Goal: Task Accomplishment & Management: Use online tool/utility

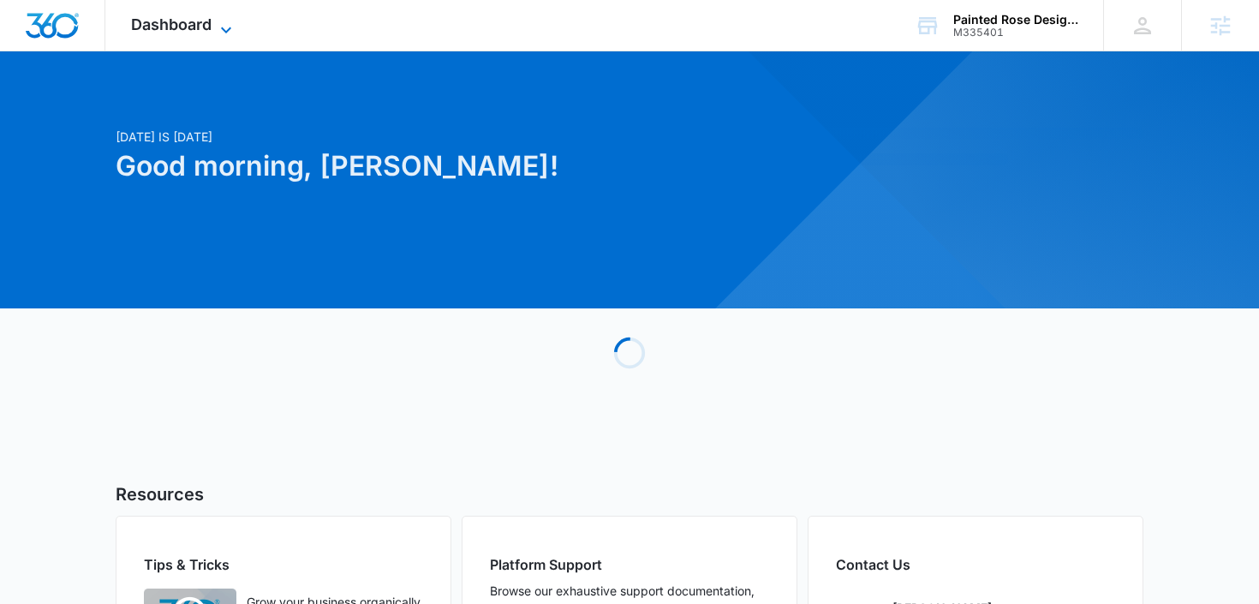
click at [194, 26] on span "Dashboard" at bounding box center [171, 24] width 80 height 18
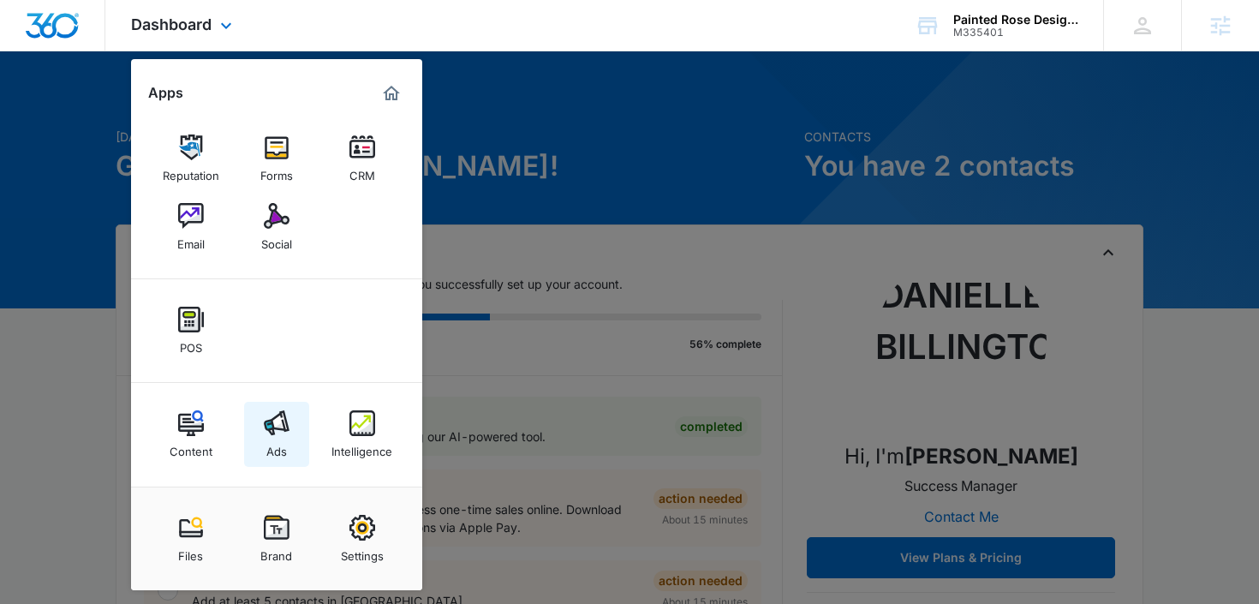
click at [270, 446] on div "Ads" at bounding box center [276, 447] width 21 height 22
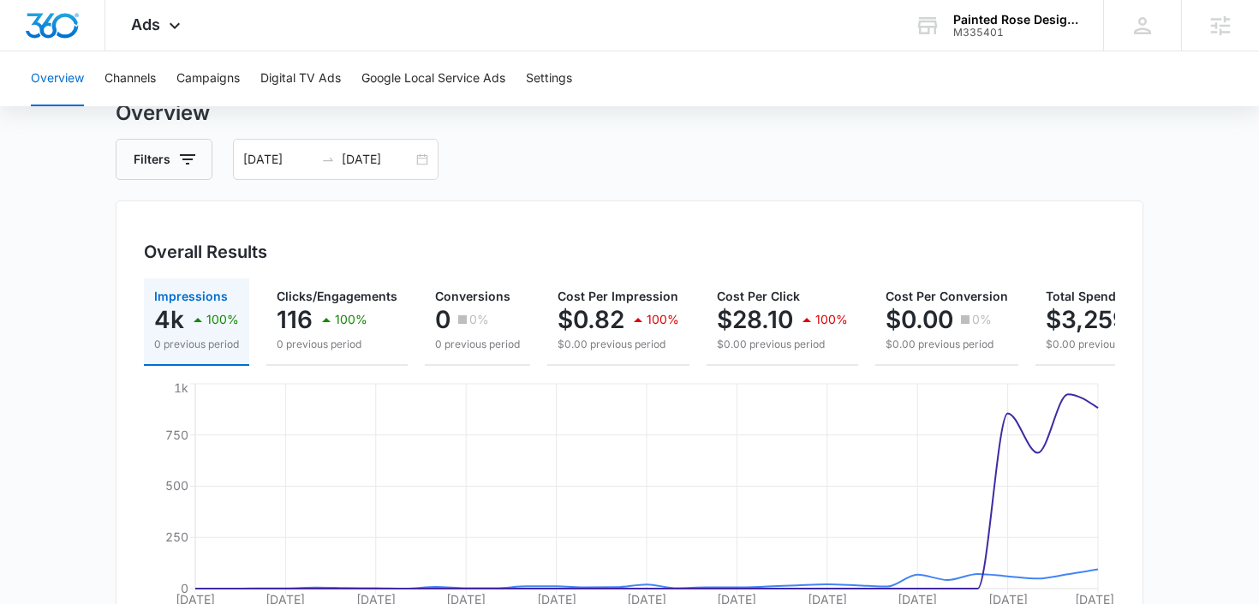
scroll to position [69, 0]
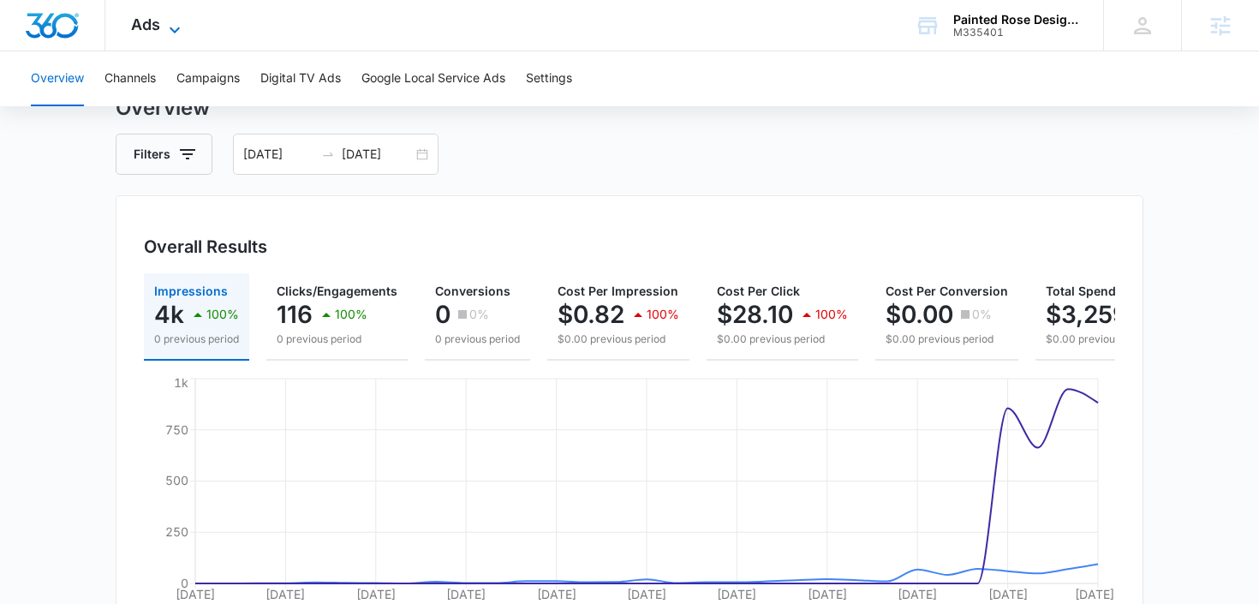
click at [135, 25] on span "Ads" at bounding box center [145, 24] width 29 height 18
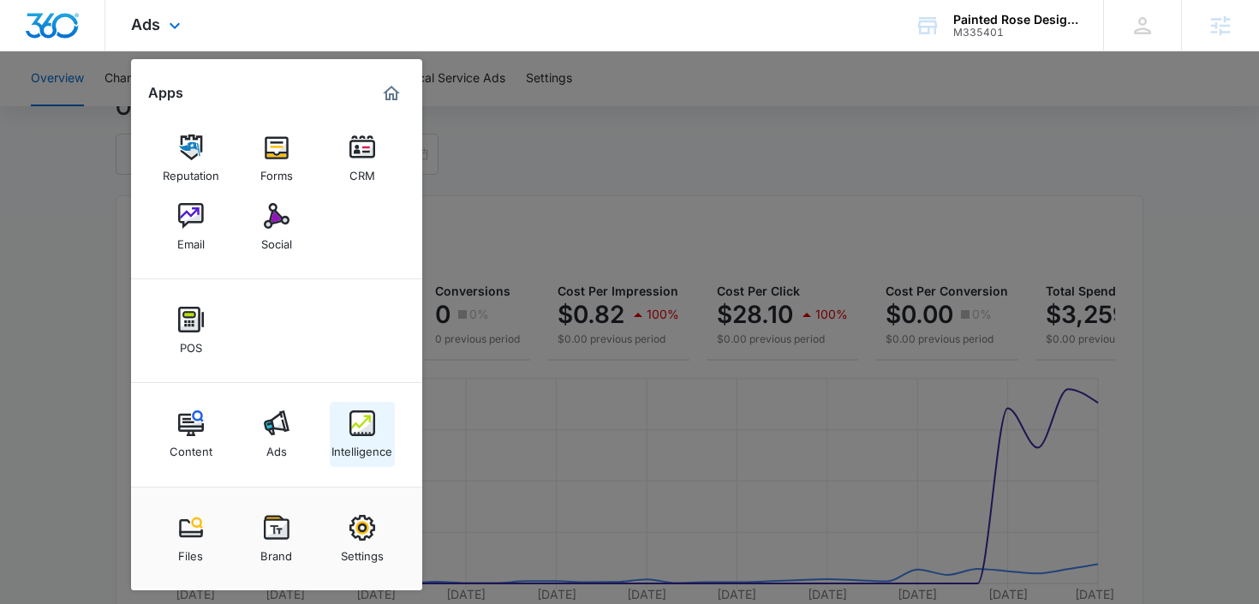
click at [359, 431] on img at bounding box center [362, 423] width 26 height 26
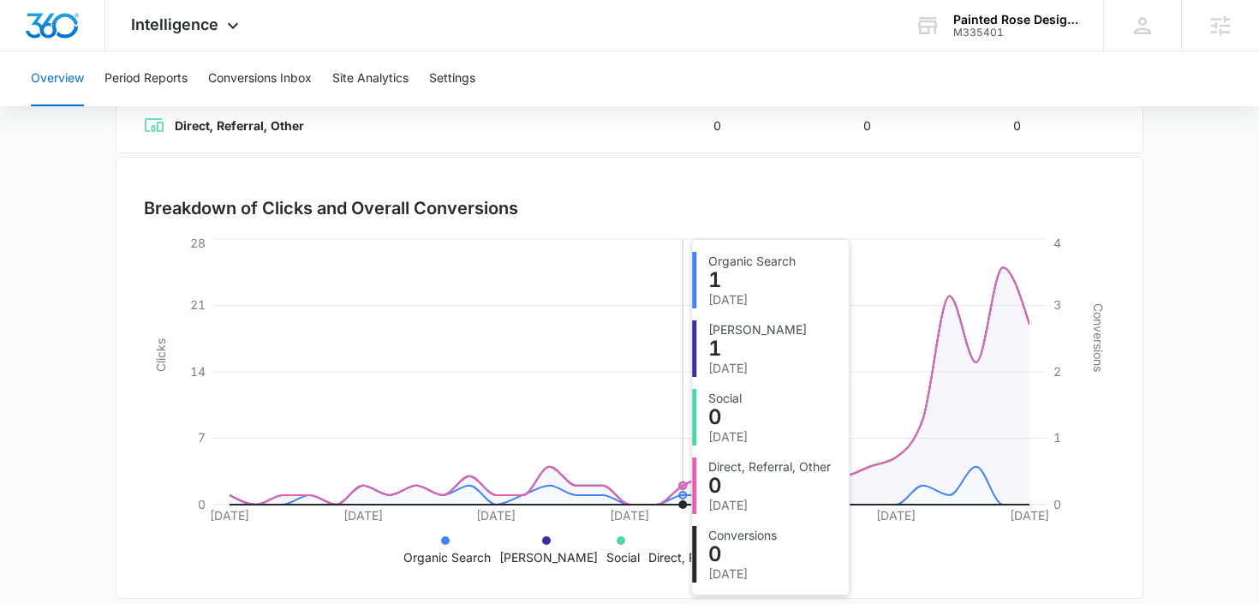
scroll to position [454, 0]
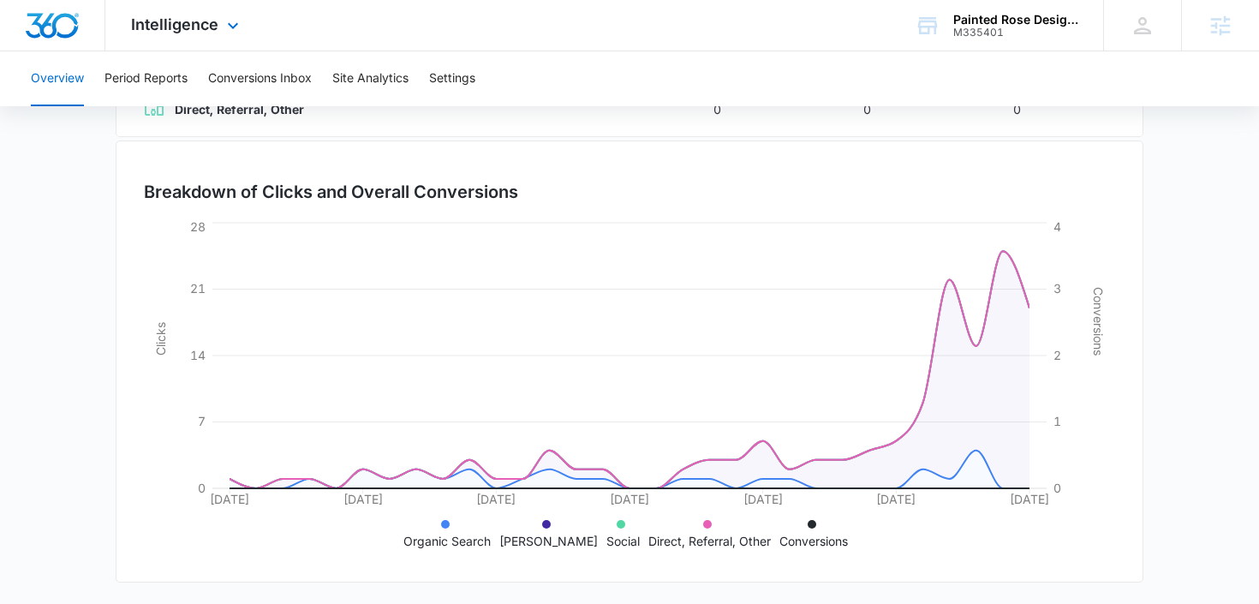
click at [193, 46] on div "Intelligence Apps Reputation Forms CRM Email Social POS Content Ads Intelligenc…" at bounding box center [187, 25] width 164 height 51
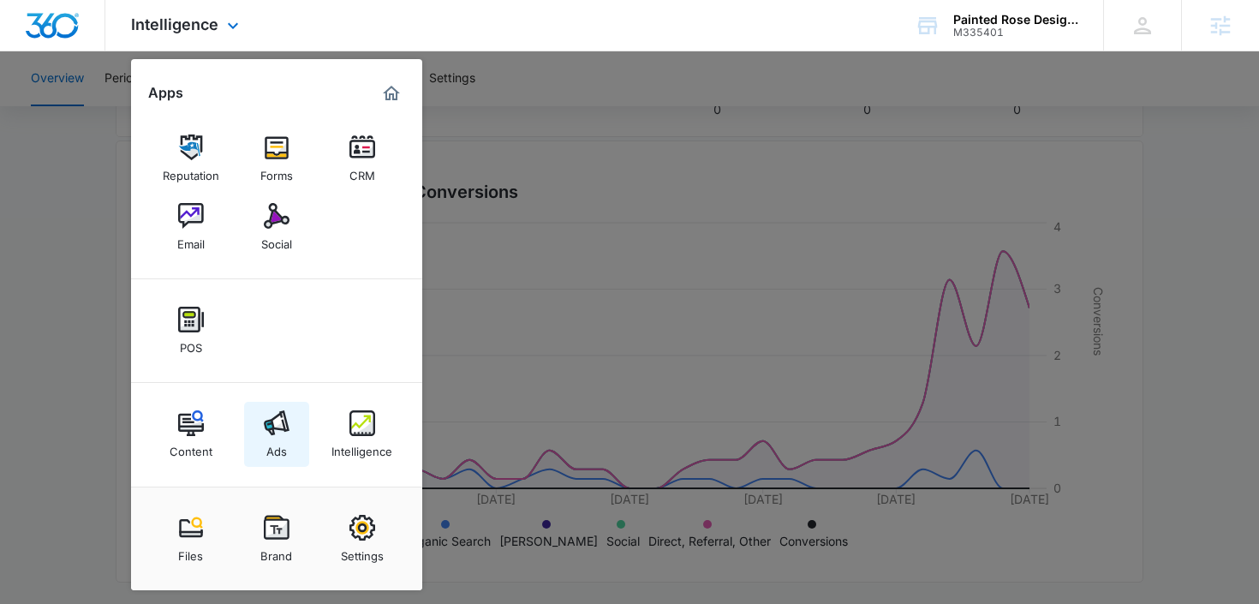
click at [259, 426] on link "Ads" at bounding box center [276, 434] width 65 height 65
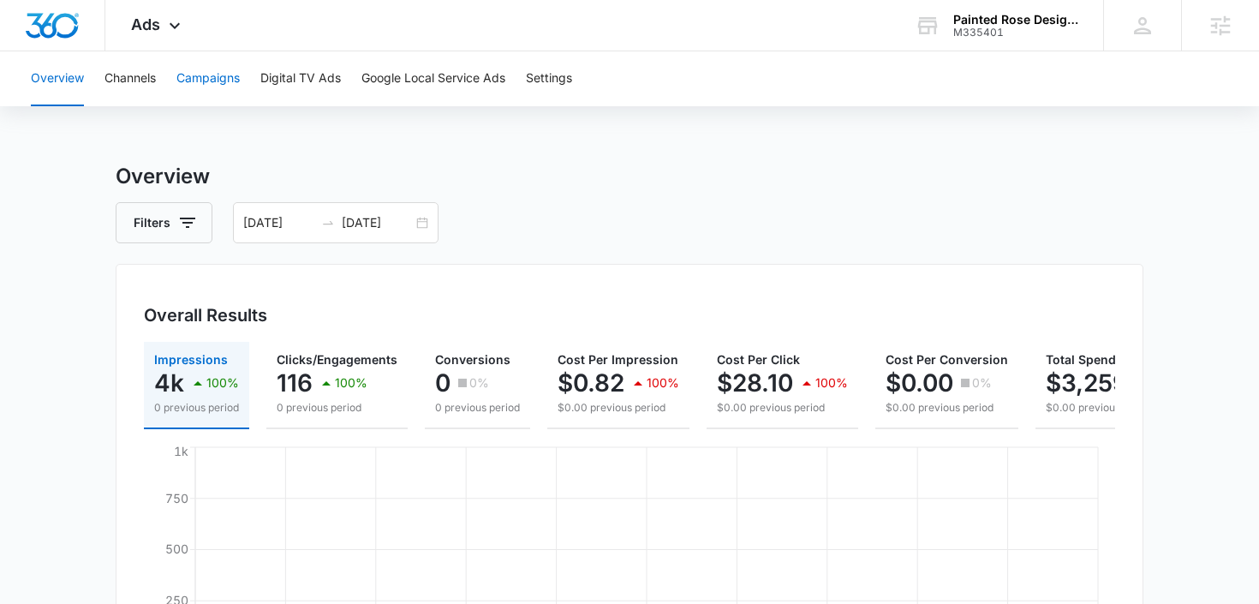
click at [236, 86] on button "Campaigns" at bounding box center [207, 78] width 63 height 55
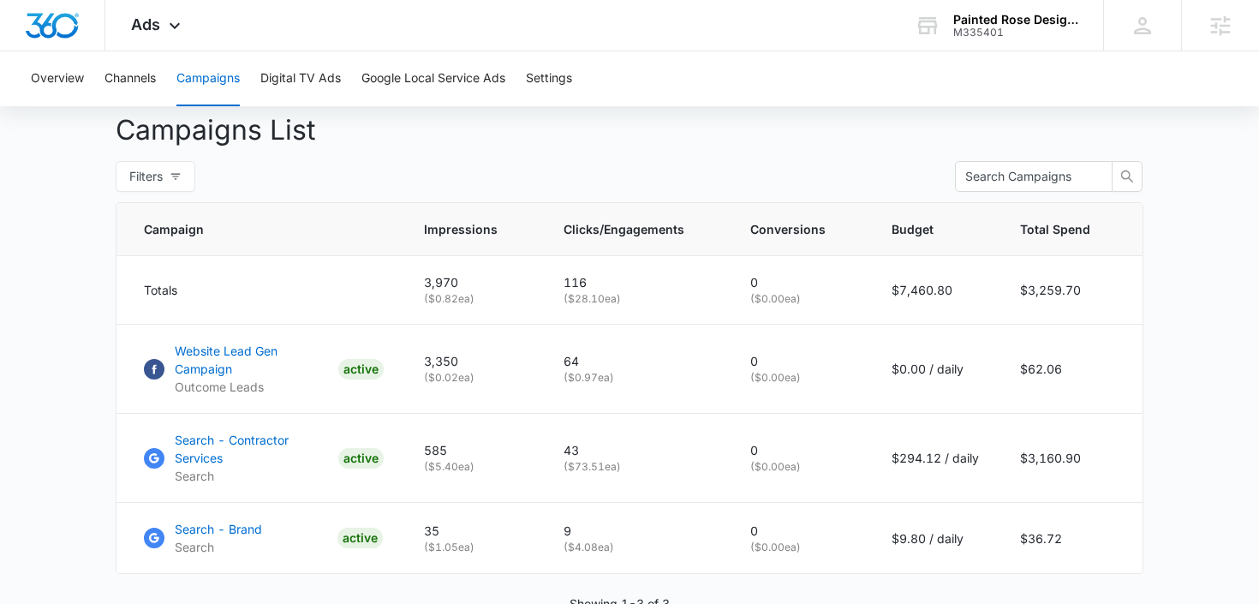
scroll to position [707, 0]
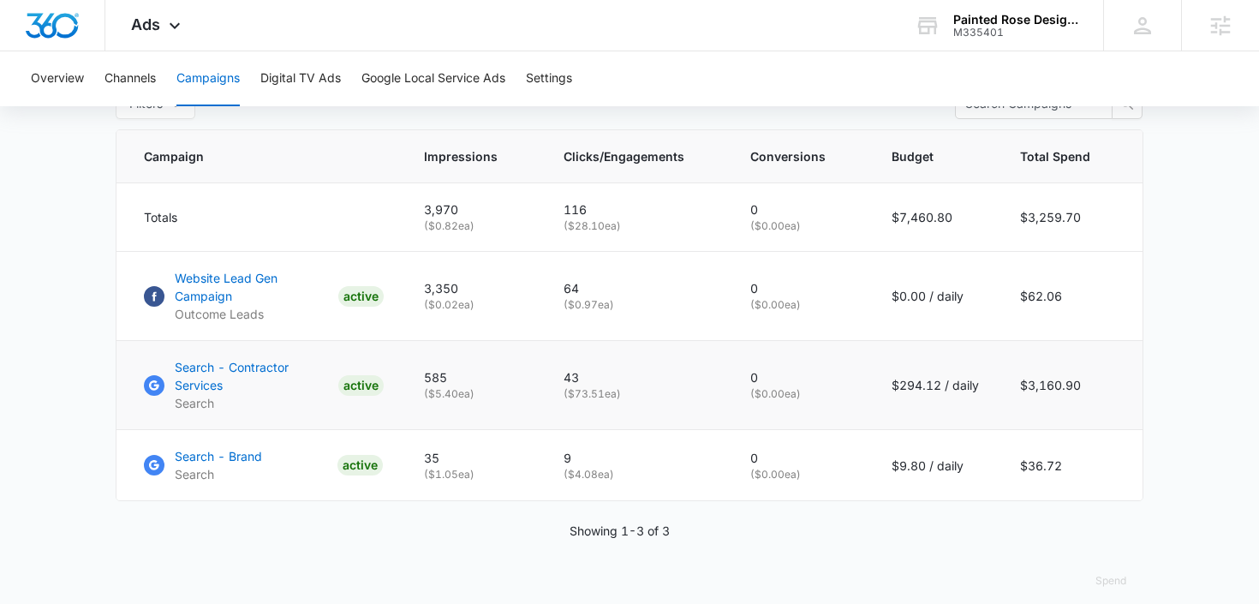
drag, startPoint x: 1089, startPoint y: 373, endPoint x: 981, endPoint y: 373, distance: 108.8
click at [981, 373] on tr "Search - Contractor Services Search ACTIVE 585 ( $5.40 ea) 43 ( $73.51 ea) 0 ( …" at bounding box center [629, 385] width 1026 height 89
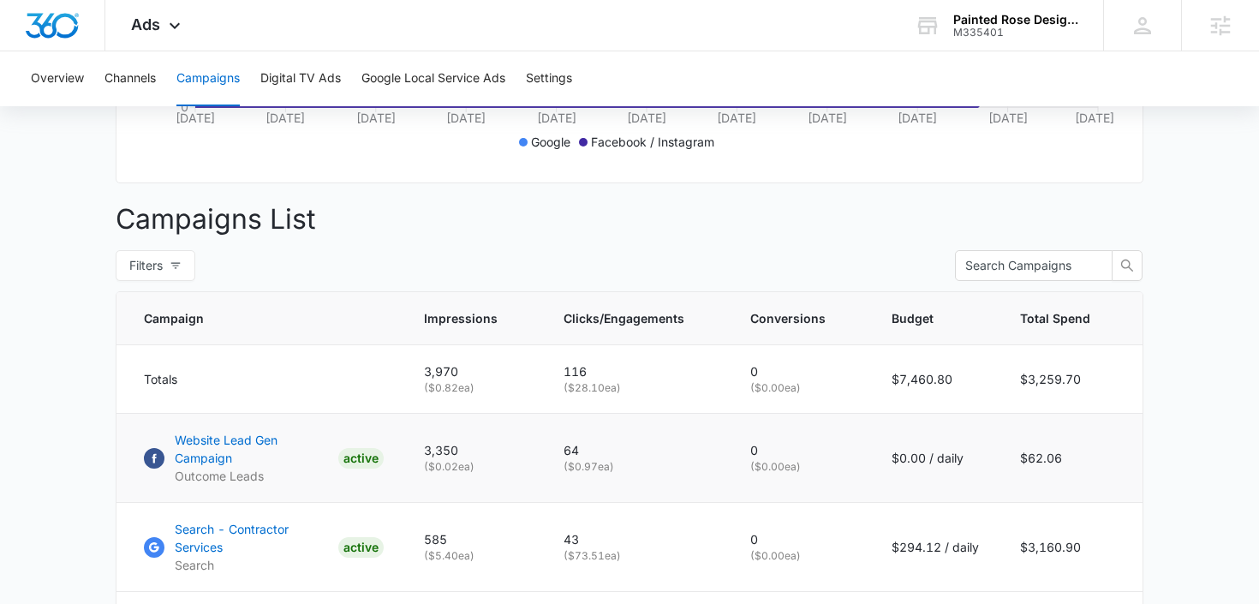
scroll to position [534, 0]
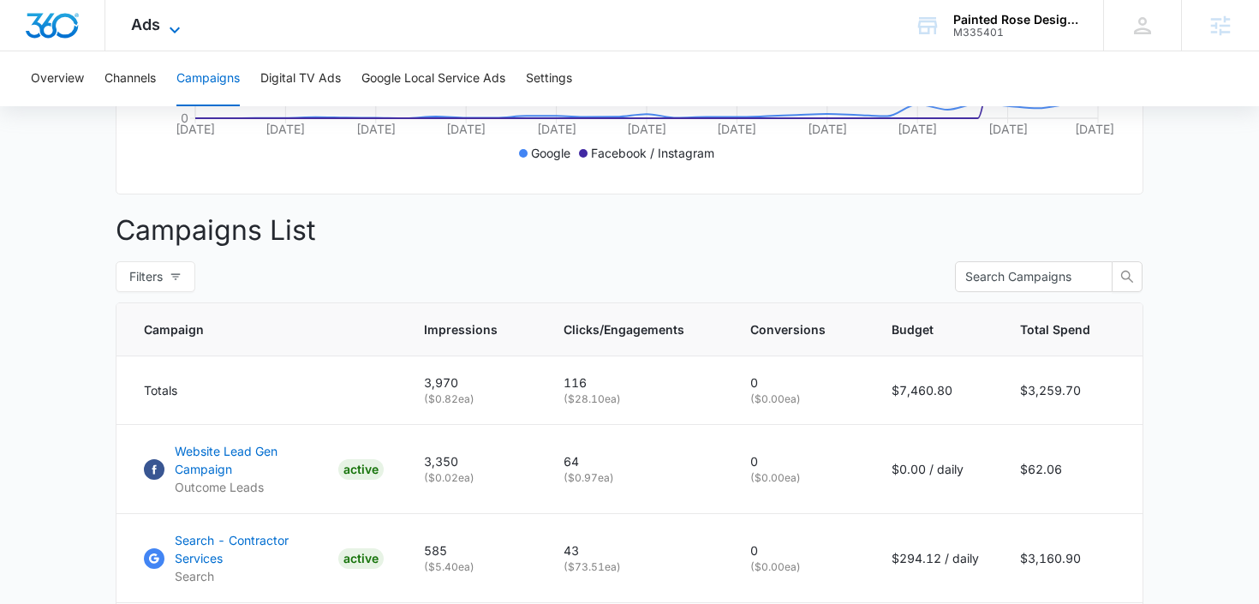
click at [174, 31] on icon at bounding box center [175, 30] width 10 height 6
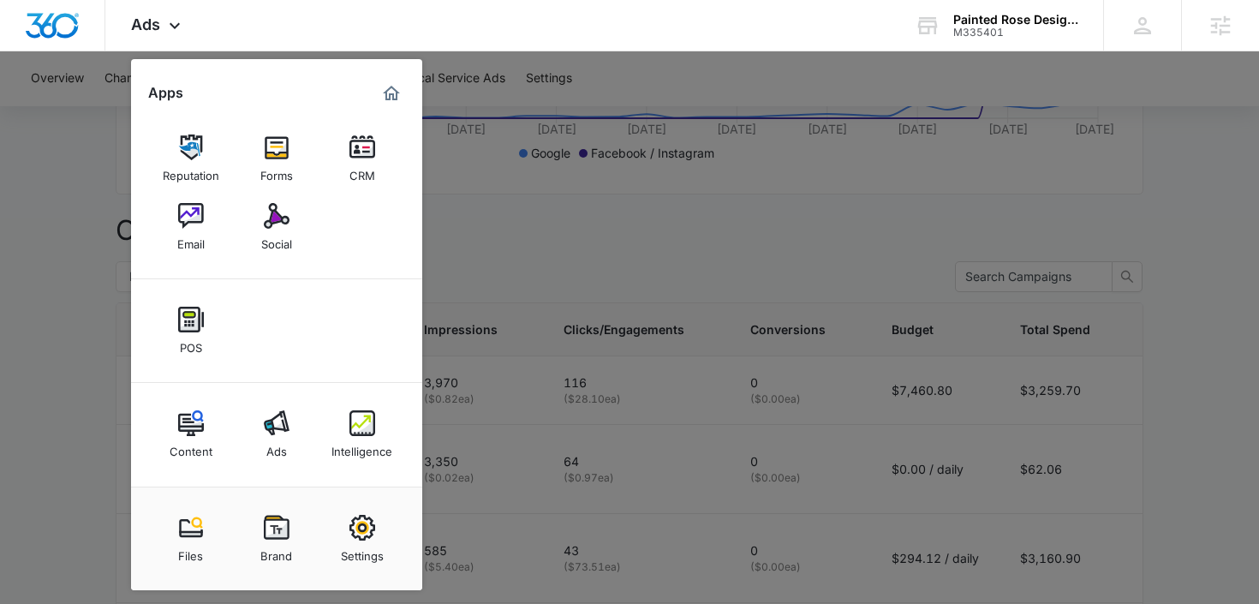
click at [464, 140] on div at bounding box center [629, 302] width 1259 height 604
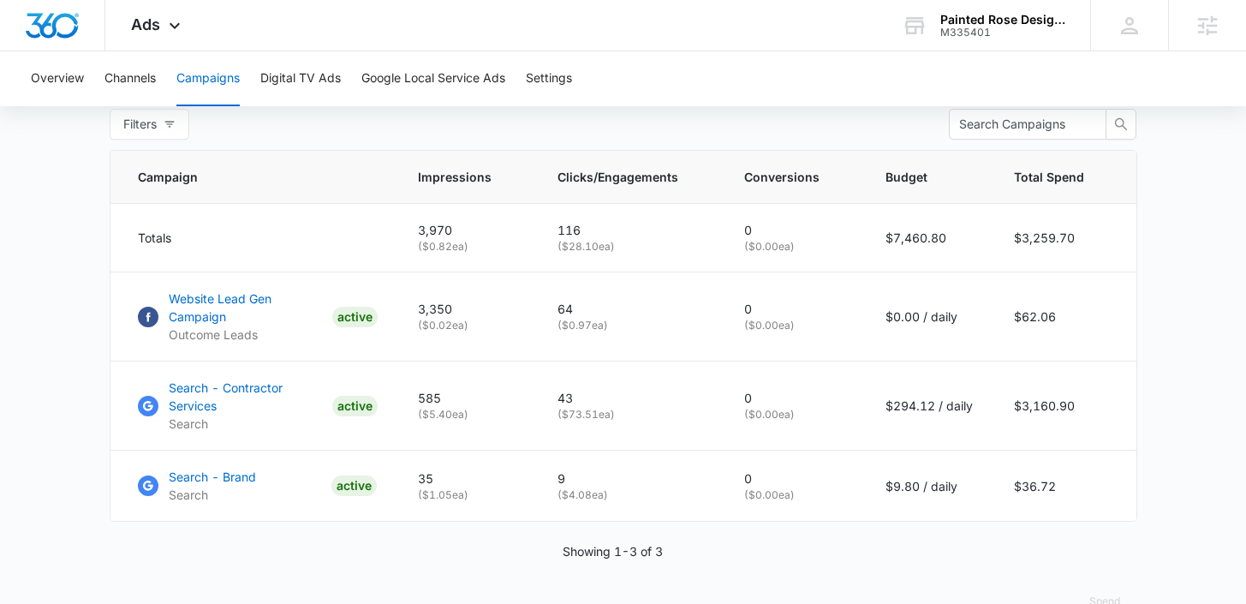
scroll to position [719, 0]
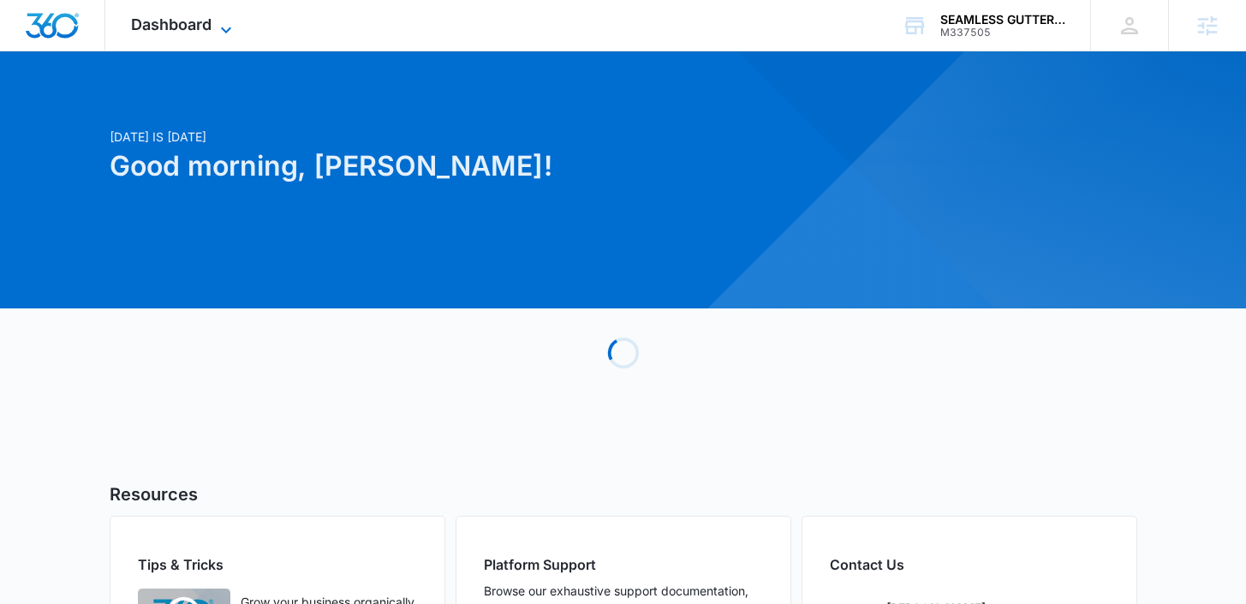
click at [194, 27] on span "Dashboard" at bounding box center [171, 24] width 80 height 18
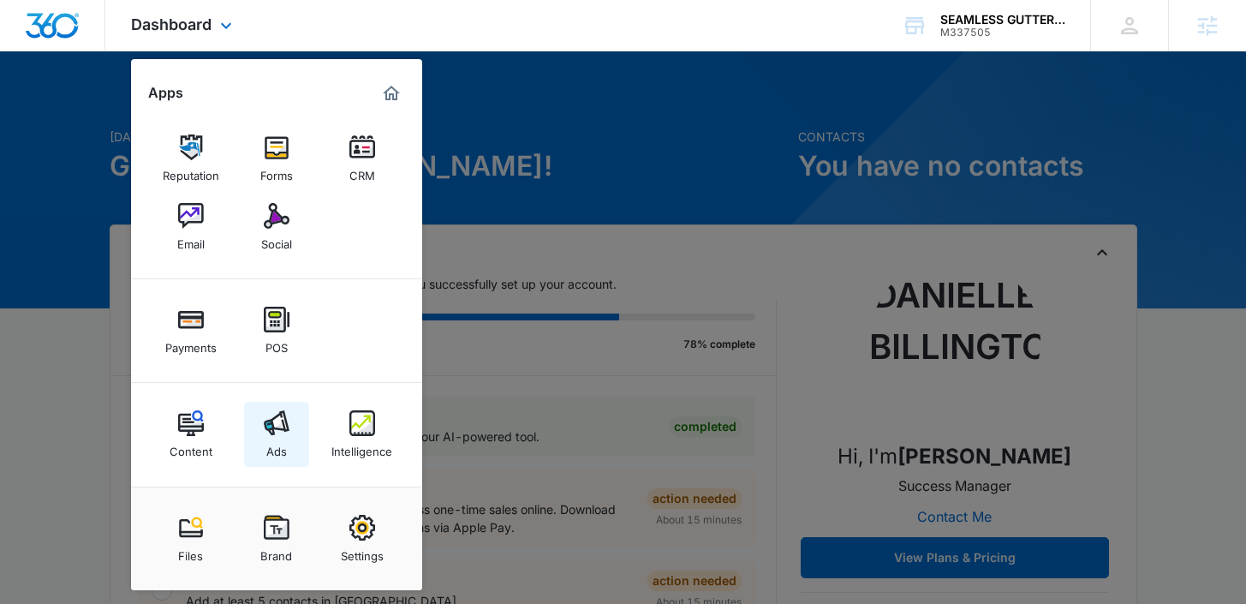
click at [270, 432] on img at bounding box center [277, 423] width 26 height 26
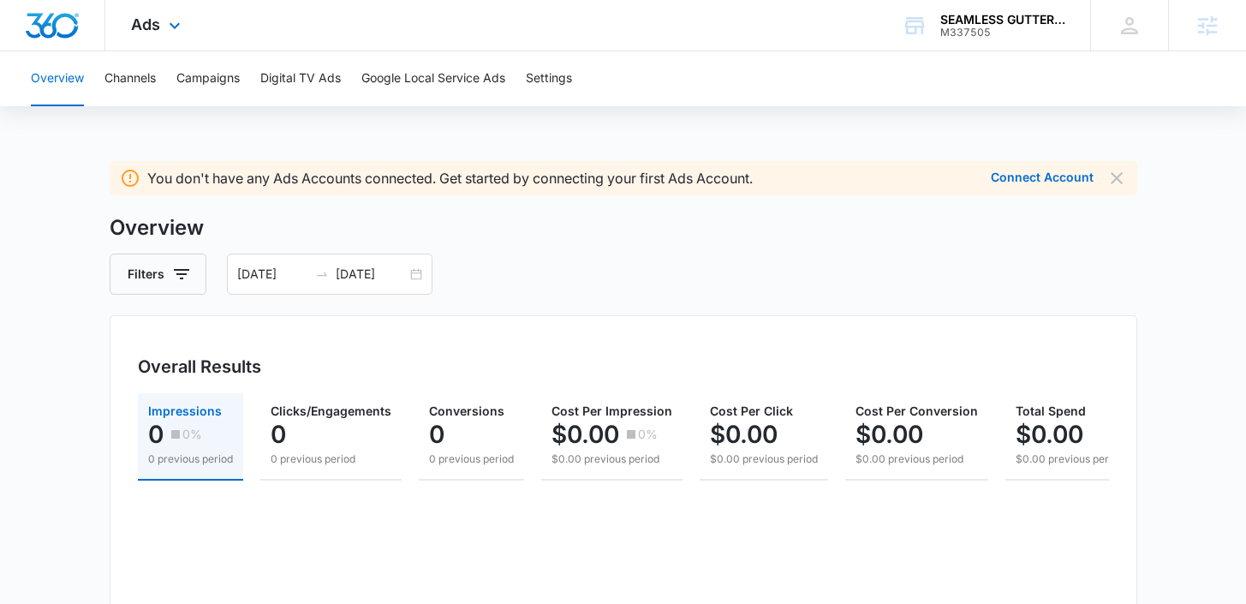
click at [156, 36] on div "Ads Apps Reputation Forms CRM Email Social Payments POS Content Ads Intelligenc…" at bounding box center [157, 25] width 105 height 51
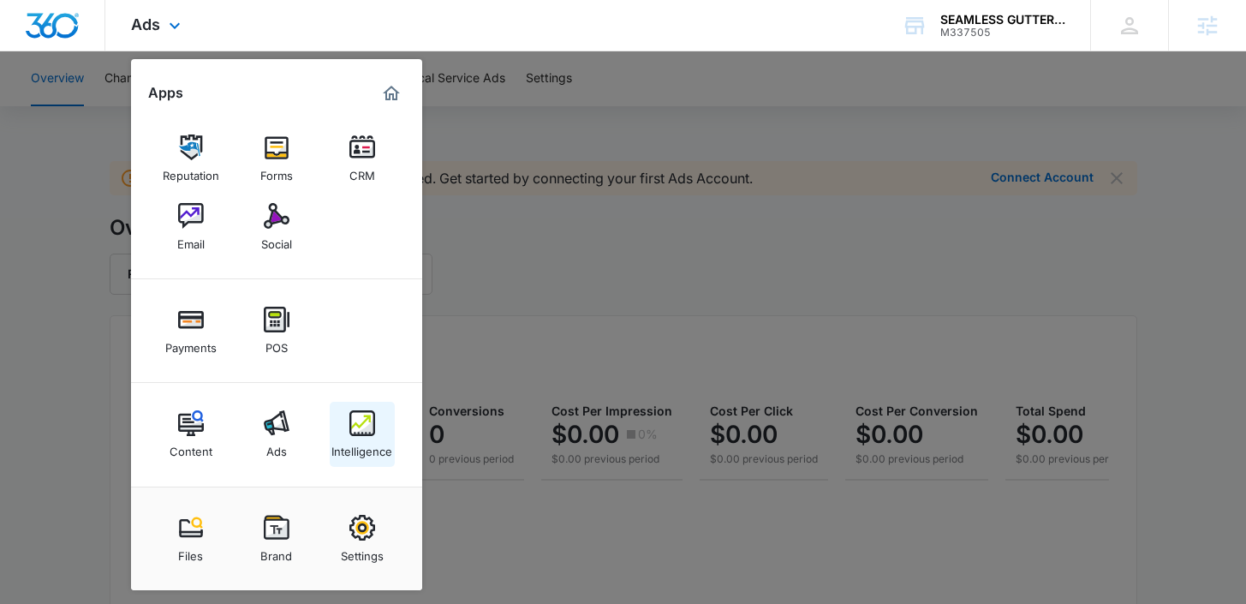
click at [381, 443] on div "Intelligence" at bounding box center [361, 447] width 61 height 22
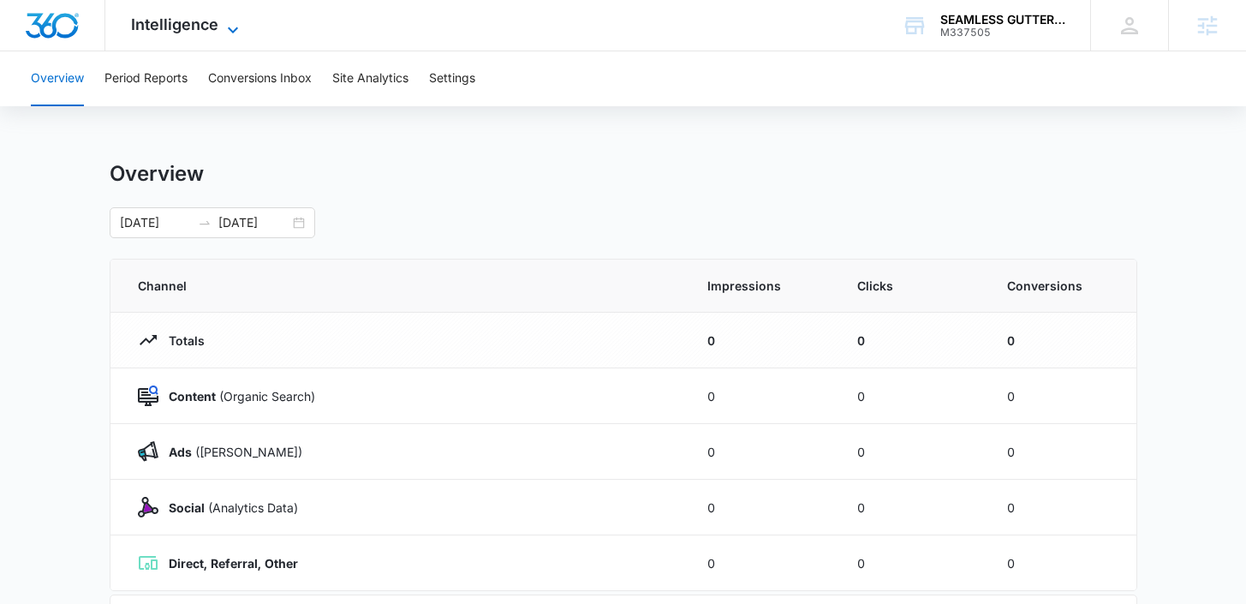
click at [157, 30] on span "Intelligence" at bounding box center [174, 24] width 87 height 18
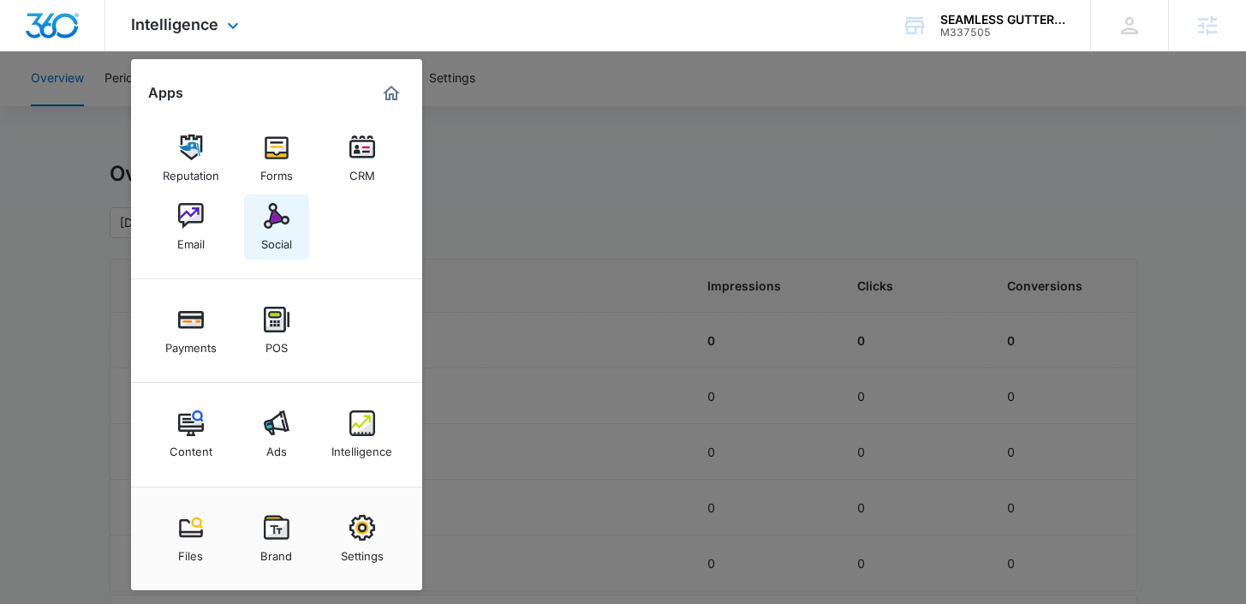
click at [289, 208] on img at bounding box center [277, 216] width 26 height 26
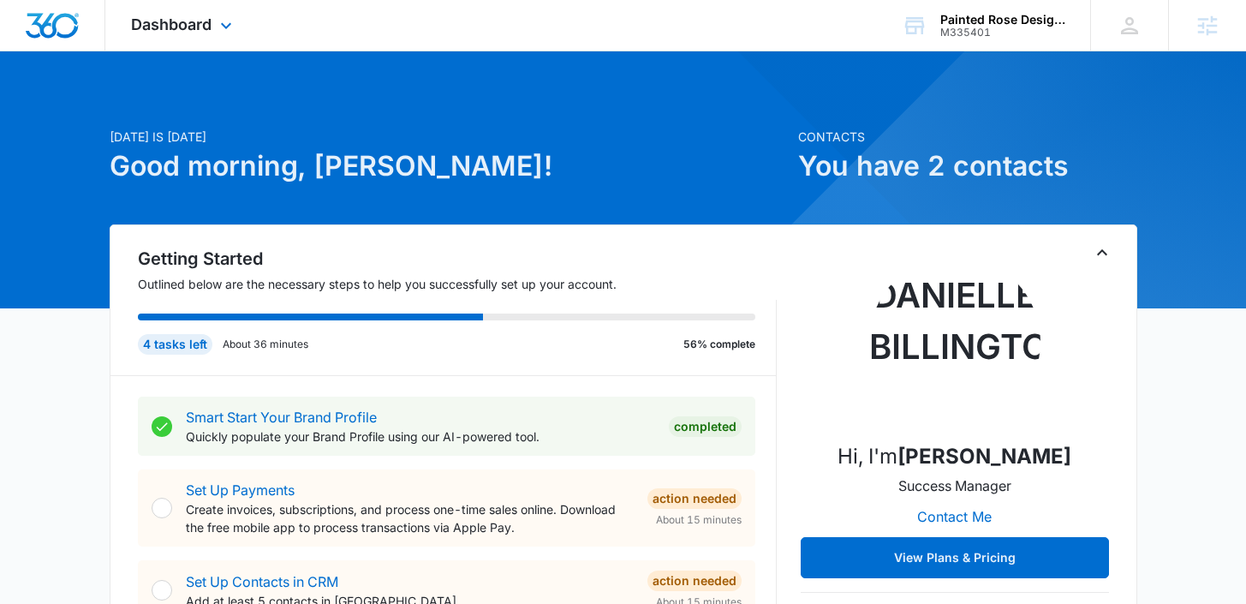
click at [200, 3] on div "Dashboard Apps Reputation Forms CRM Email Social POS Content Ads Intelligence F…" at bounding box center [183, 25] width 157 height 51
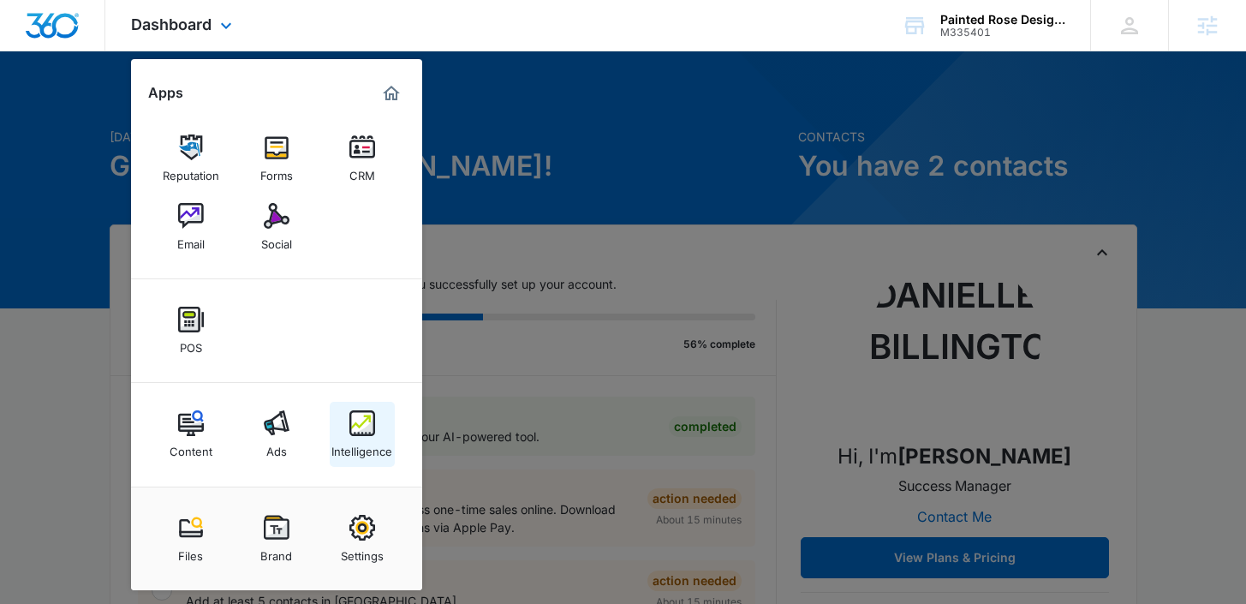
click at [388, 456] on div "Intelligence" at bounding box center [361, 447] width 61 height 22
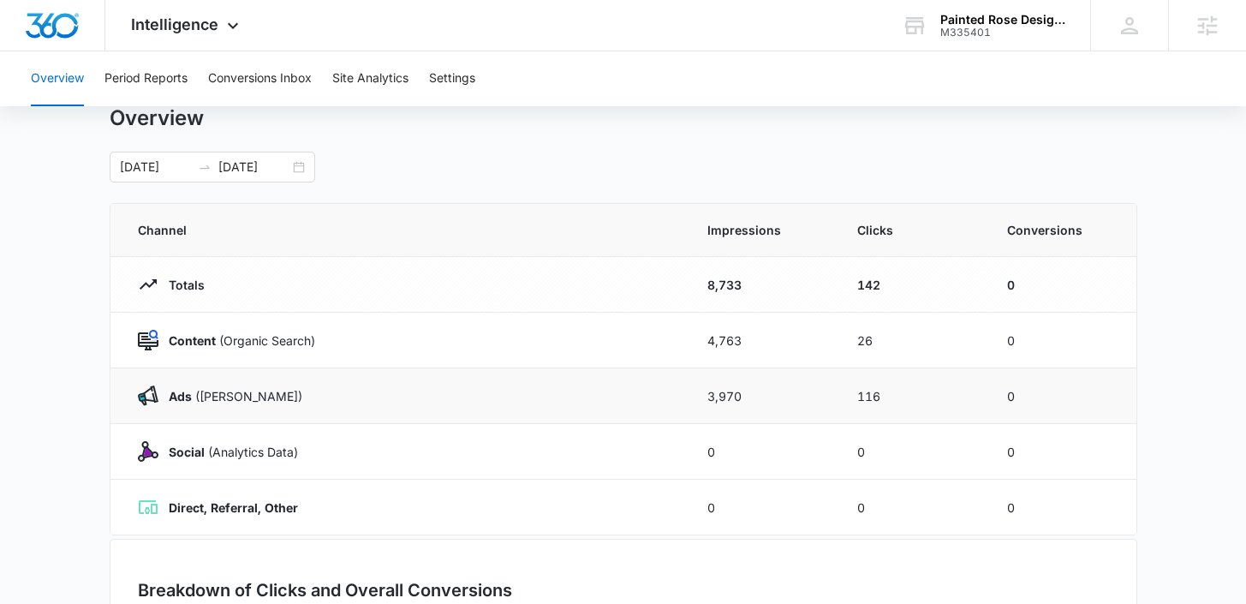
scroll to position [86, 0]
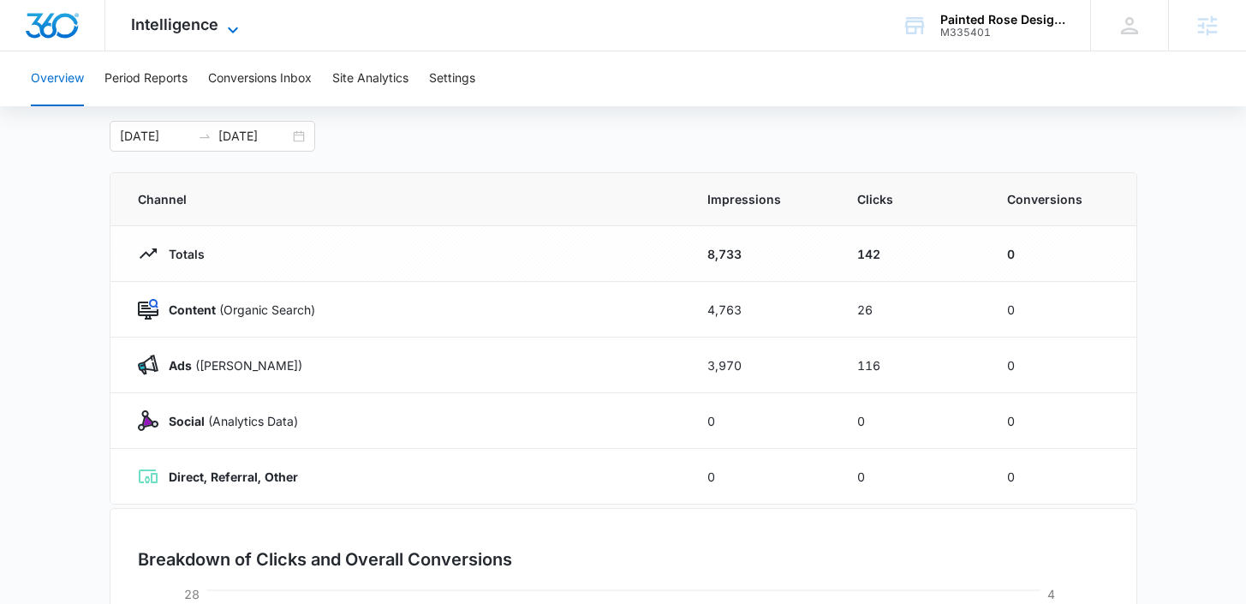
click at [157, 29] on span "Intelligence" at bounding box center [174, 24] width 87 height 18
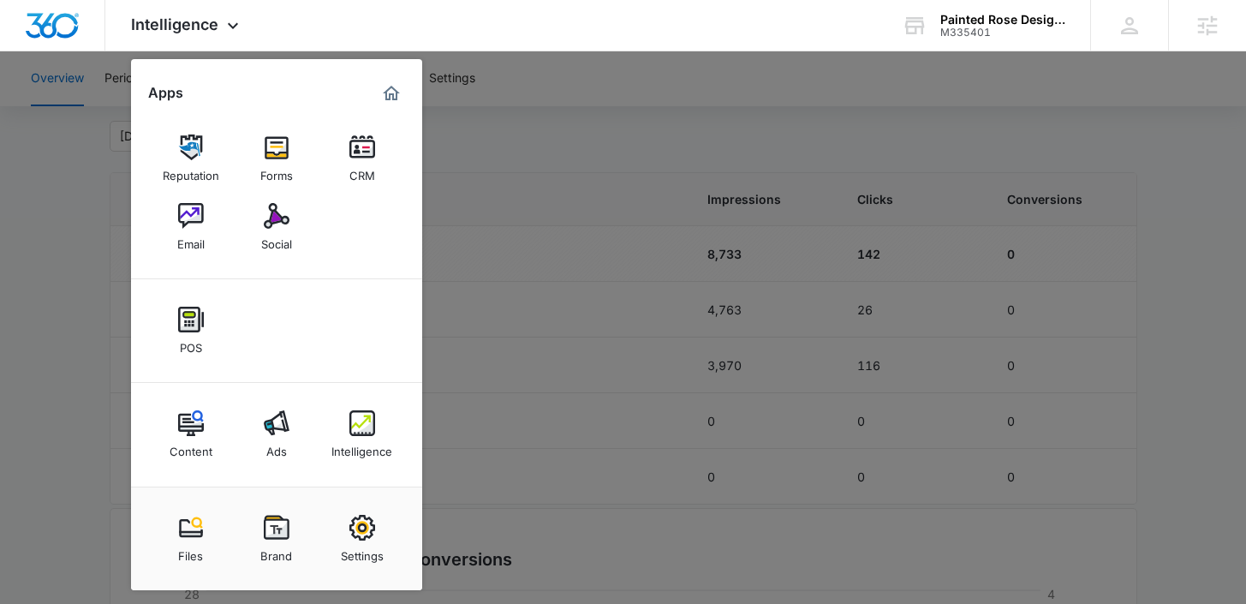
click at [10, 344] on div at bounding box center [623, 302] width 1246 height 604
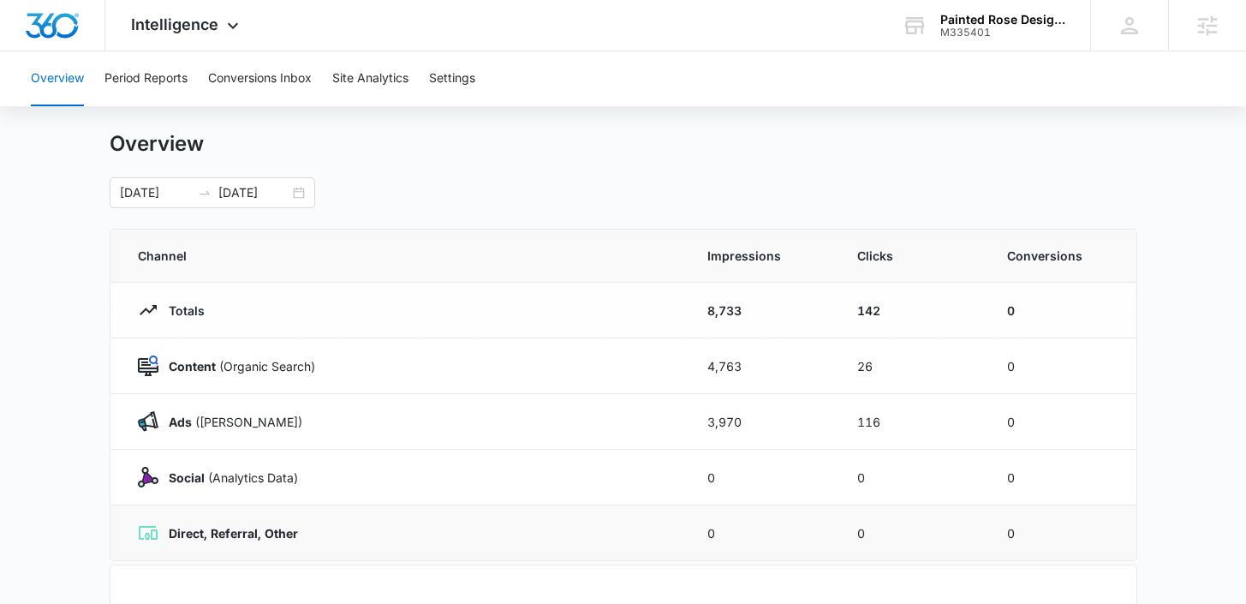
scroll to position [28, 0]
click at [207, 25] on span "Intelligence" at bounding box center [174, 24] width 87 height 18
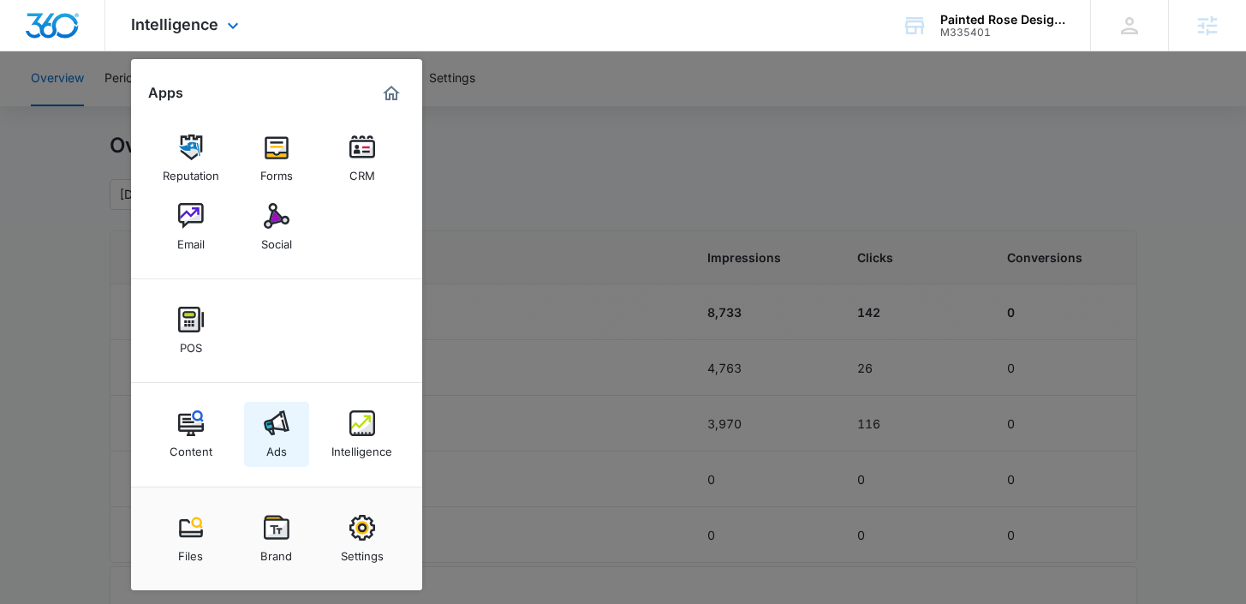
click at [278, 438] on div "Ads" at bounding box center [276, 447] width 21 height 22
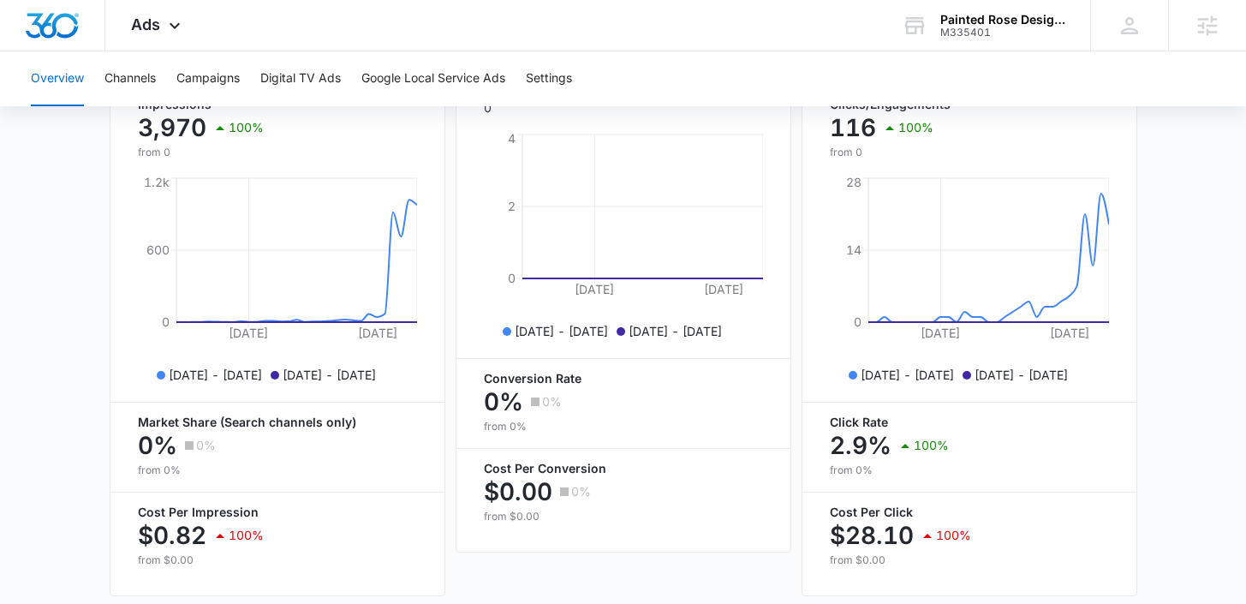
scroll to position [800, 0]
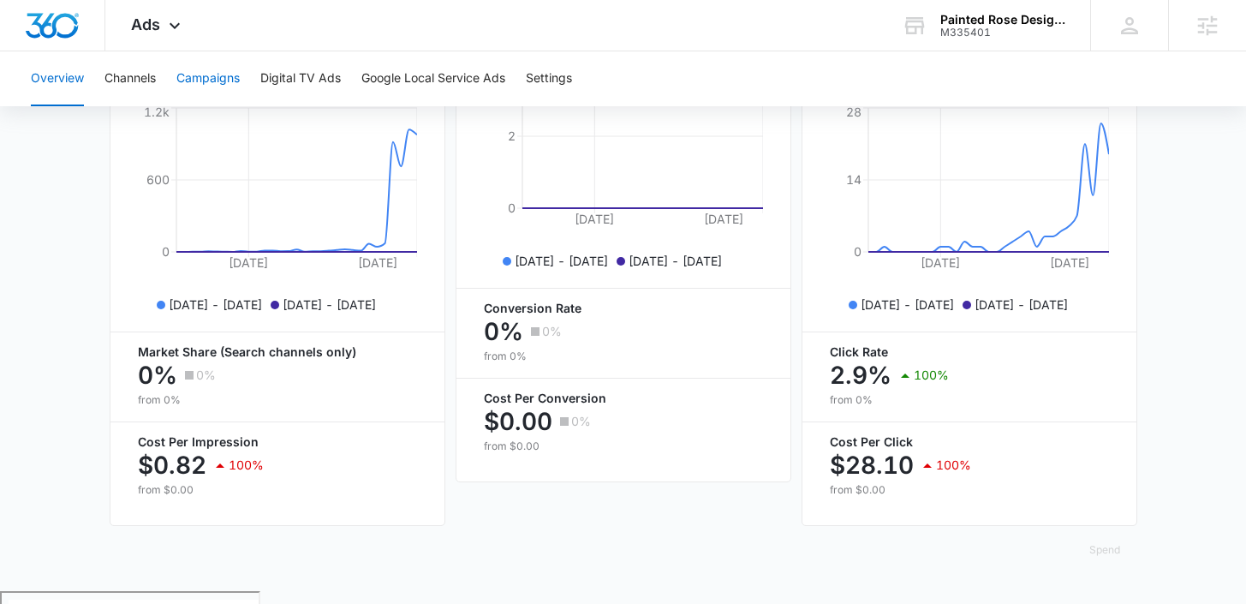
click at [204, 74] on button "Campaigns" at bounding box center [207, 78] width 63 height 55
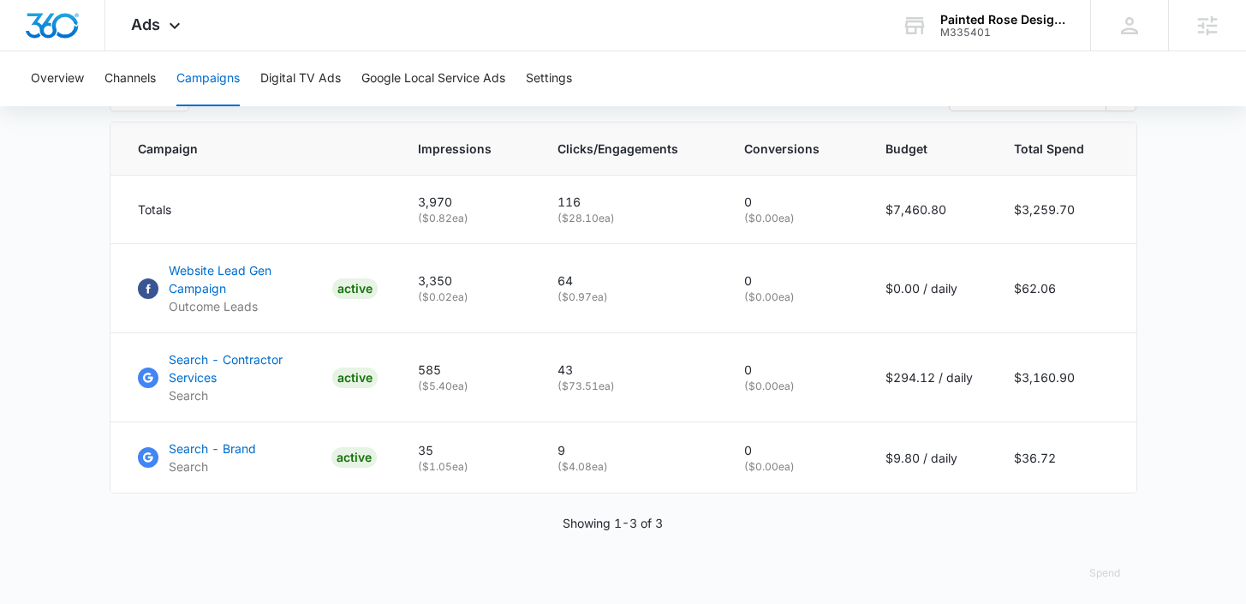
scroll to position [719, 0]
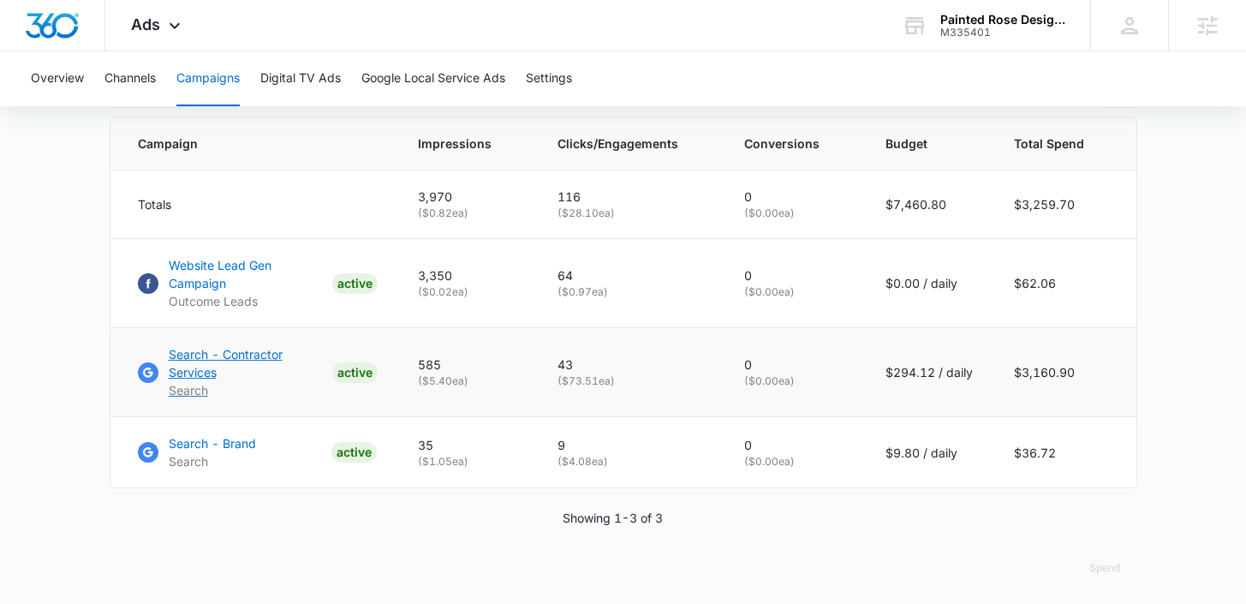
click at [199, 355] on p "Search - Contractor Services" at bounding box center [247, 363] width 157 height 36
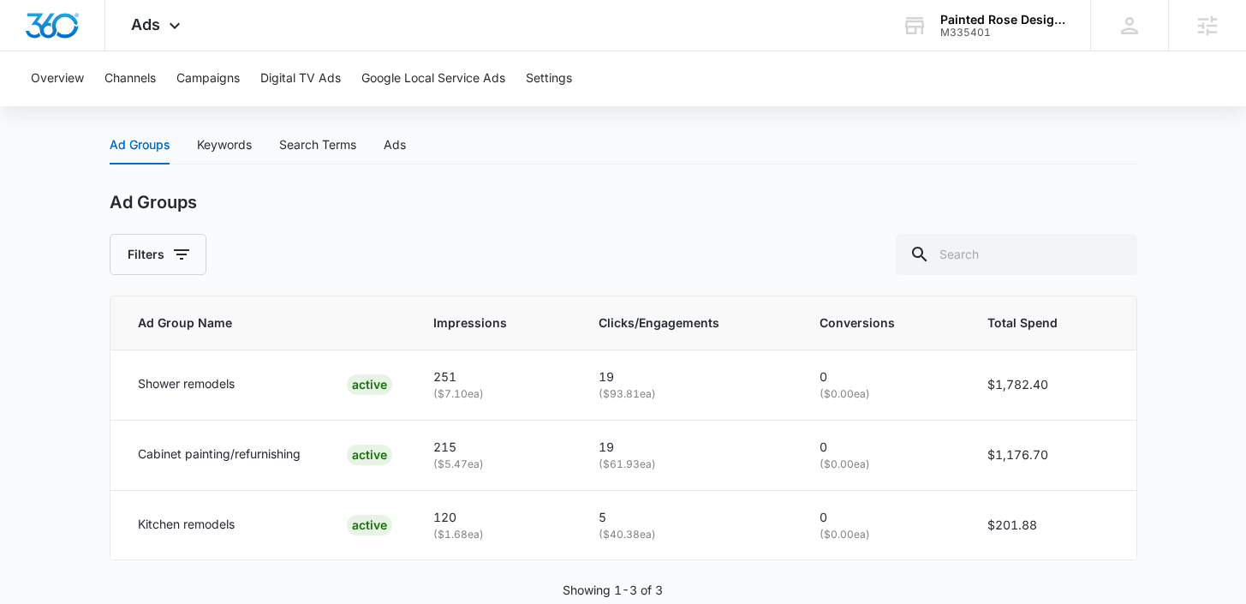
scroll to position [640, 0]
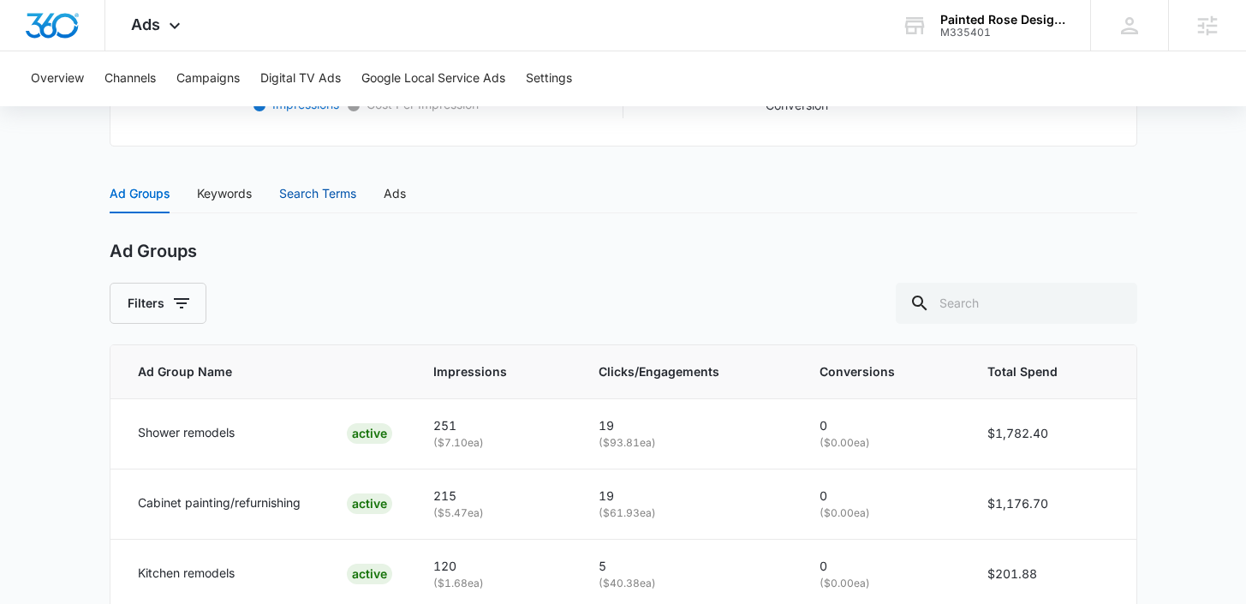
click at [321, 184] on div "Search Terms" at bounding box center [317, 193] width 77 height 19
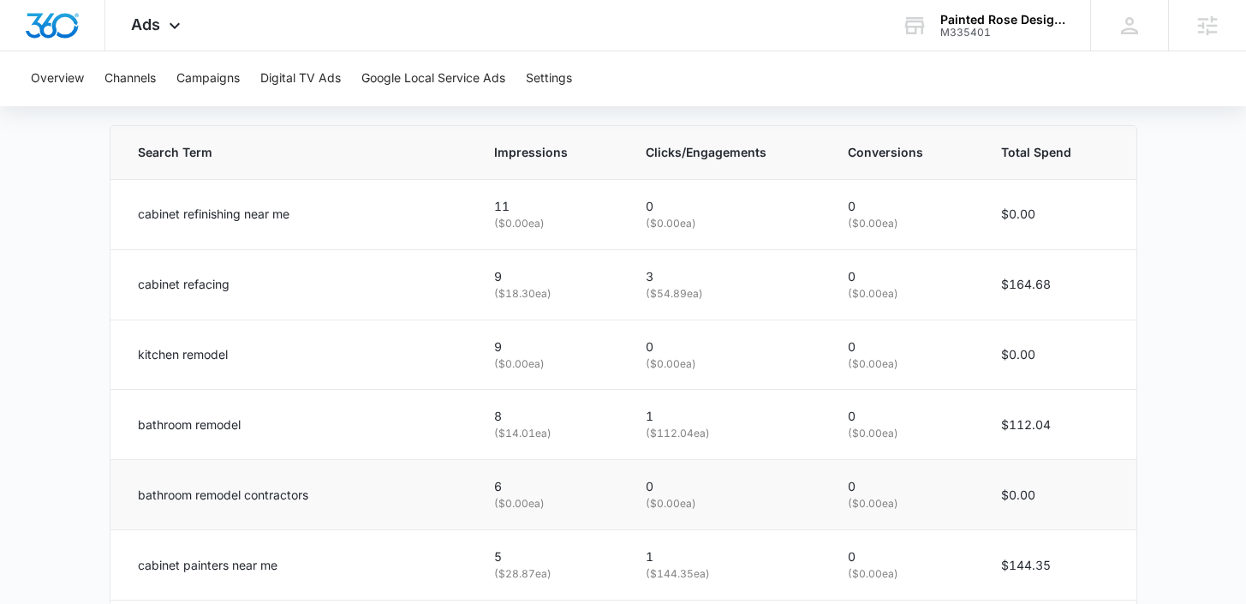
scroll to position [808, 0]
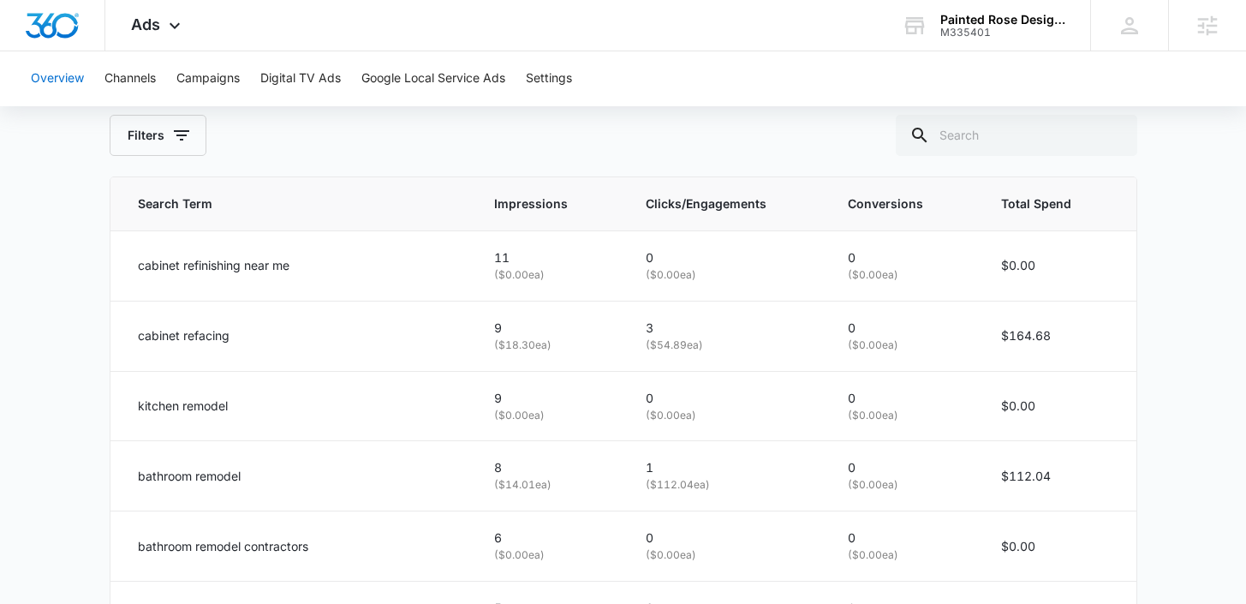
click at [44, 92] on button "Overview" at bounding box center [57, 78] width 53 height 55
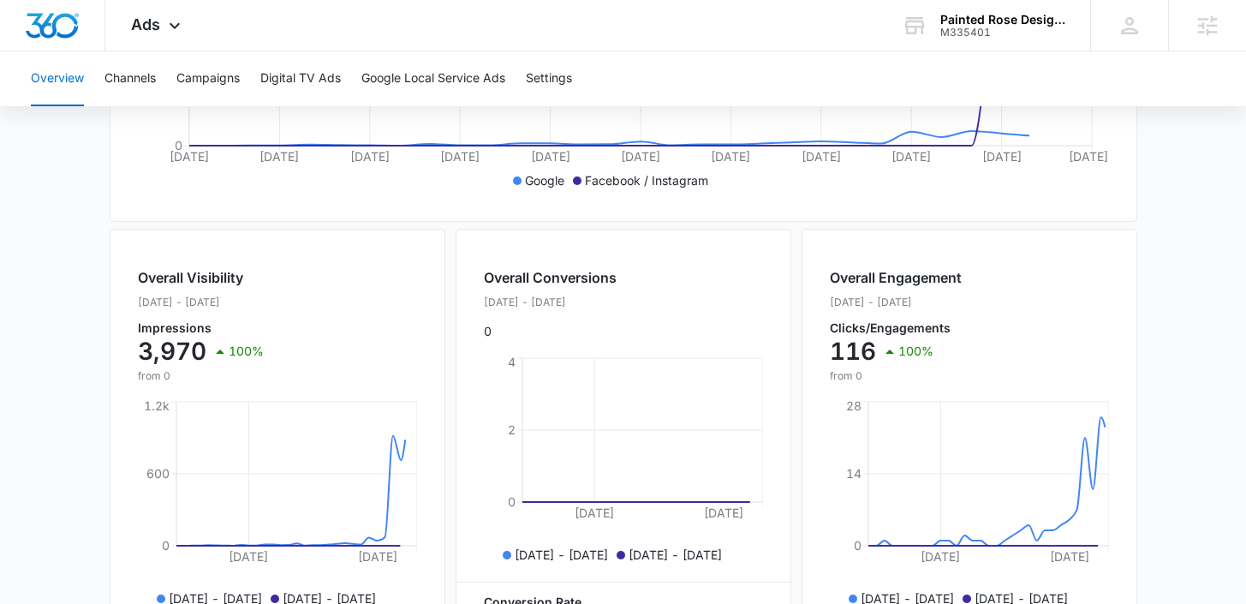
scroll to position [548, 0]
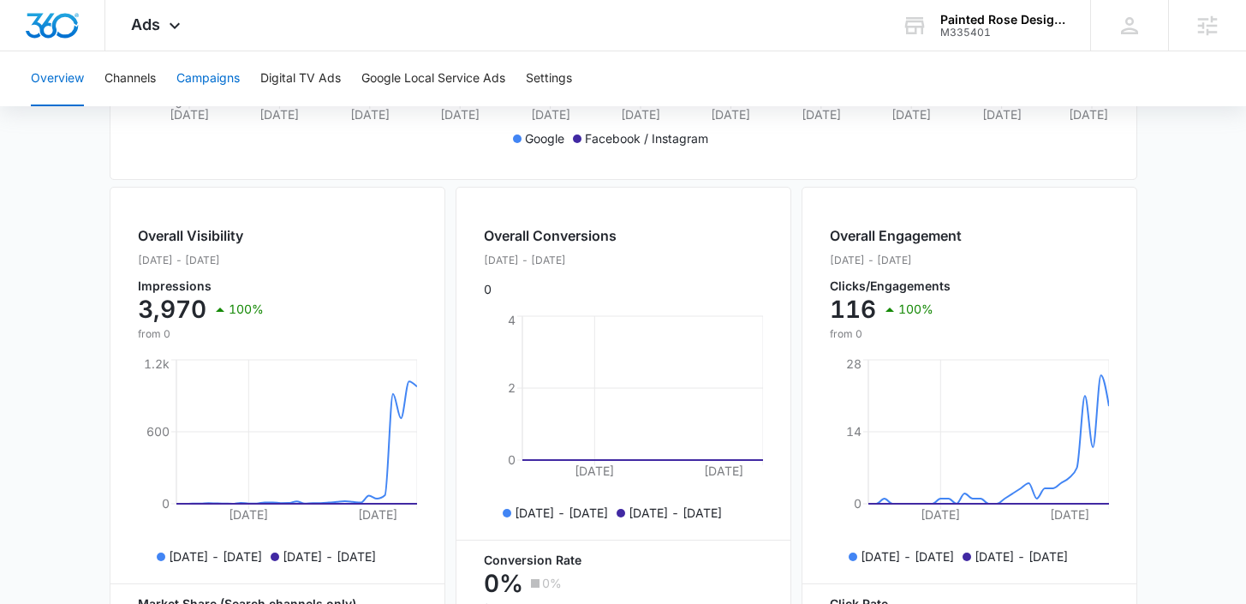
click at [197, 82] on button "Campaigns" at bounding box center [207, 78] width 63 height 55
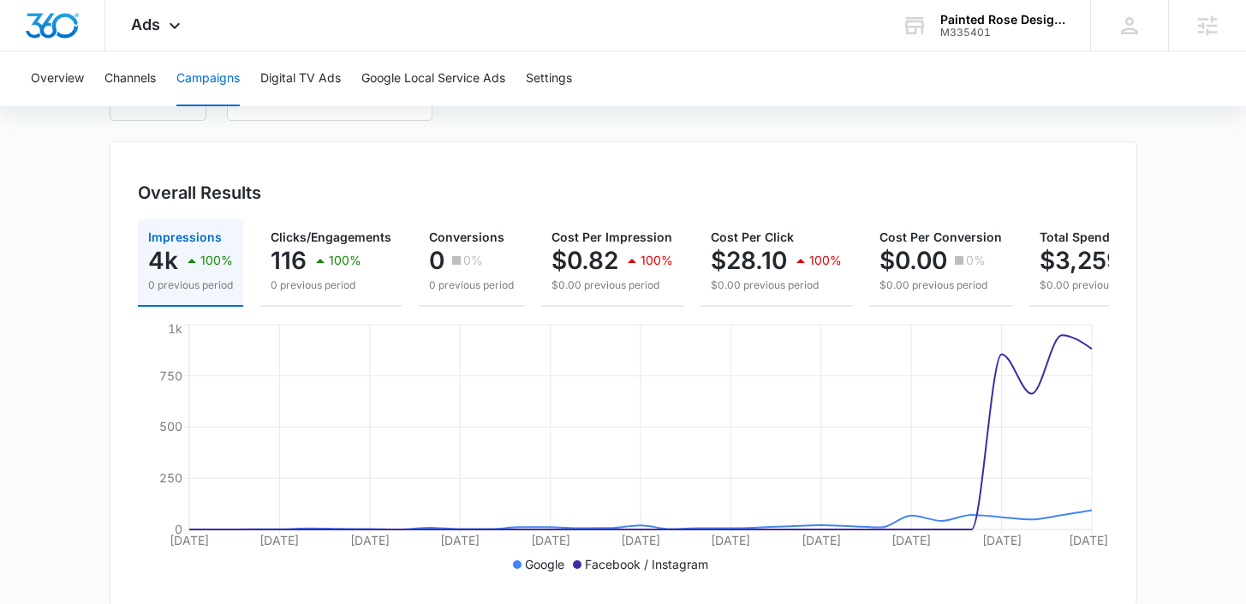
scroll to position [128, 0]
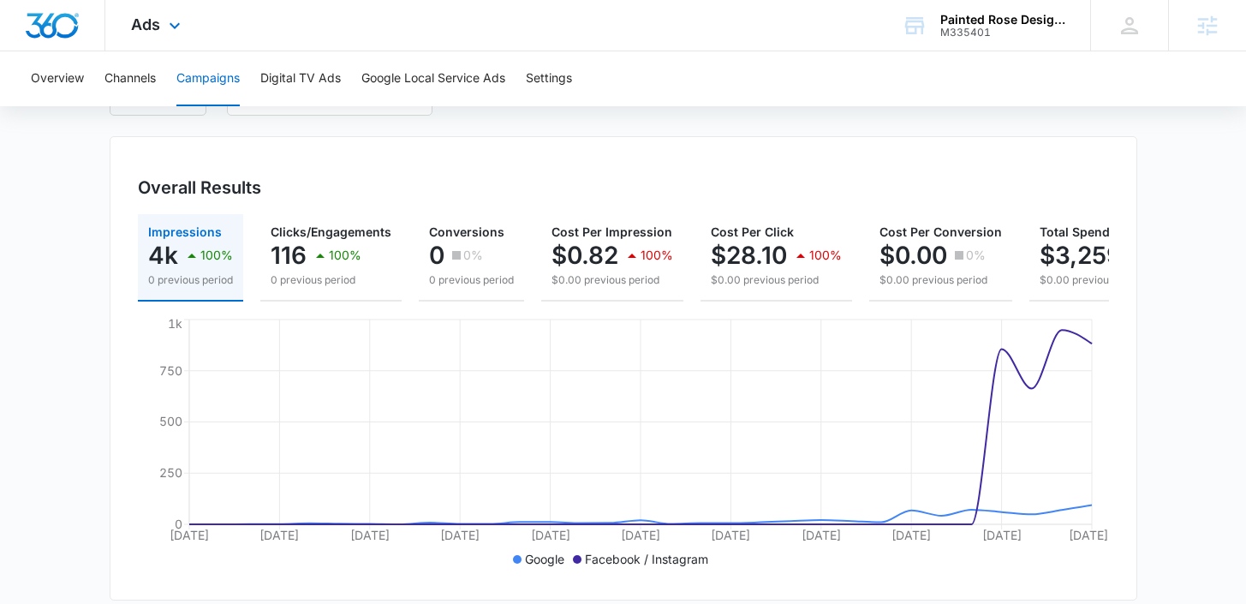
click at [161, 25] on div "Ads Apps Reputation Forms CRM Email Social POS Content Ads Intelligence Files B…" at bounding box center [157, 25] width 105 height 51
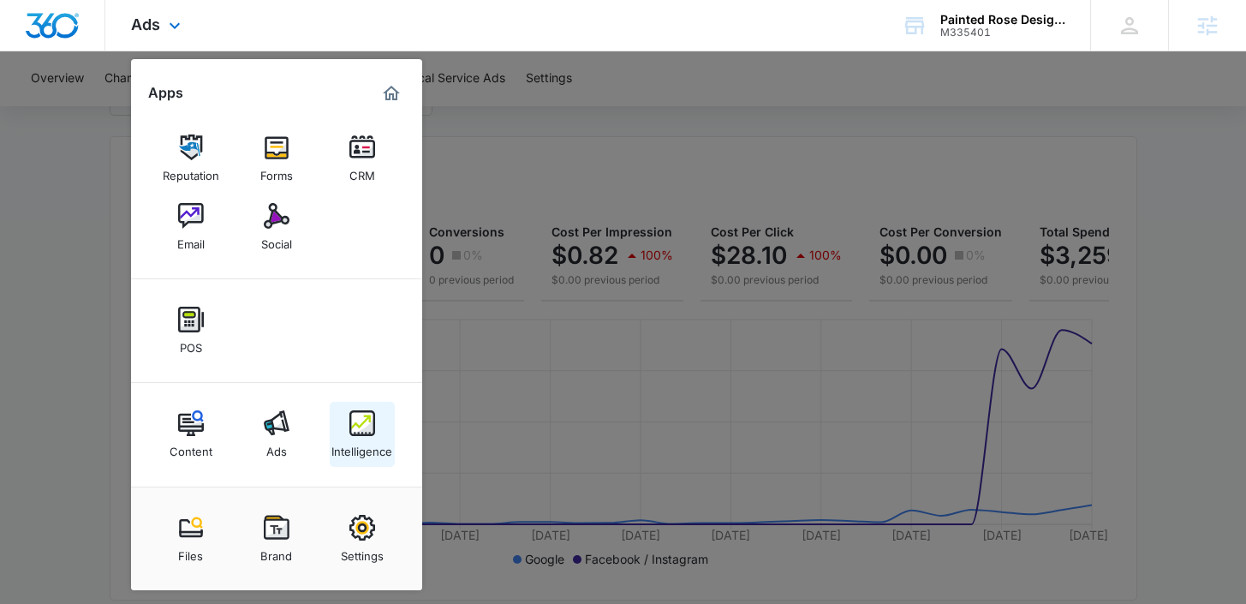
click at [345, 415] on link "Intelligence" at bounding box center [362, 434] width 65 height 65
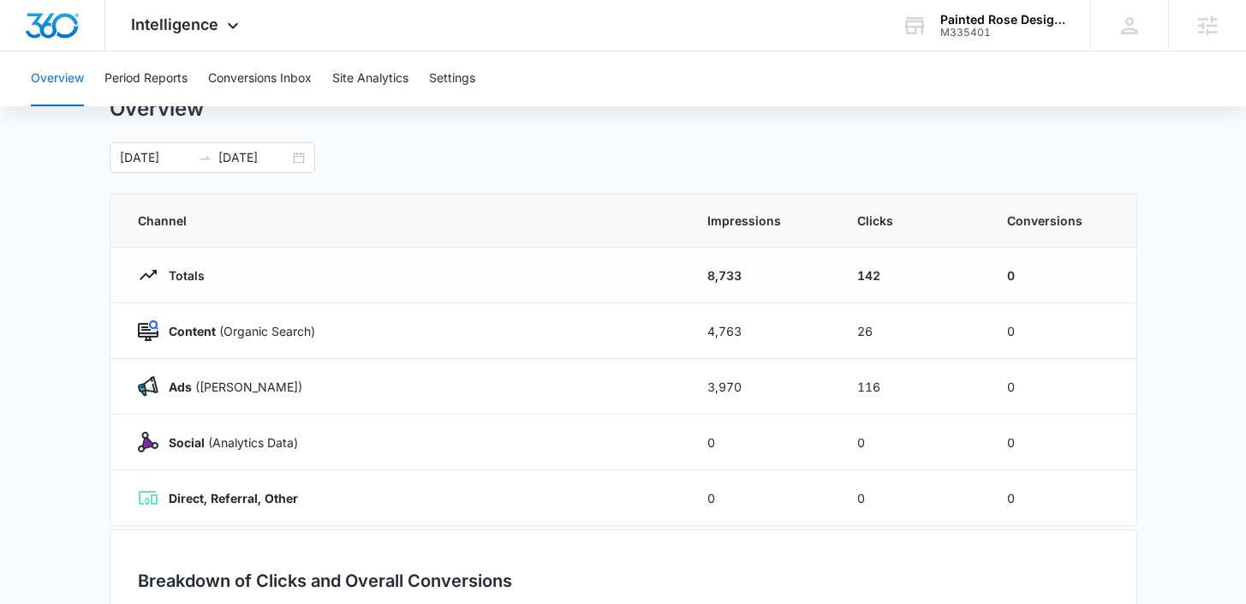
scroll to position [82, 0]
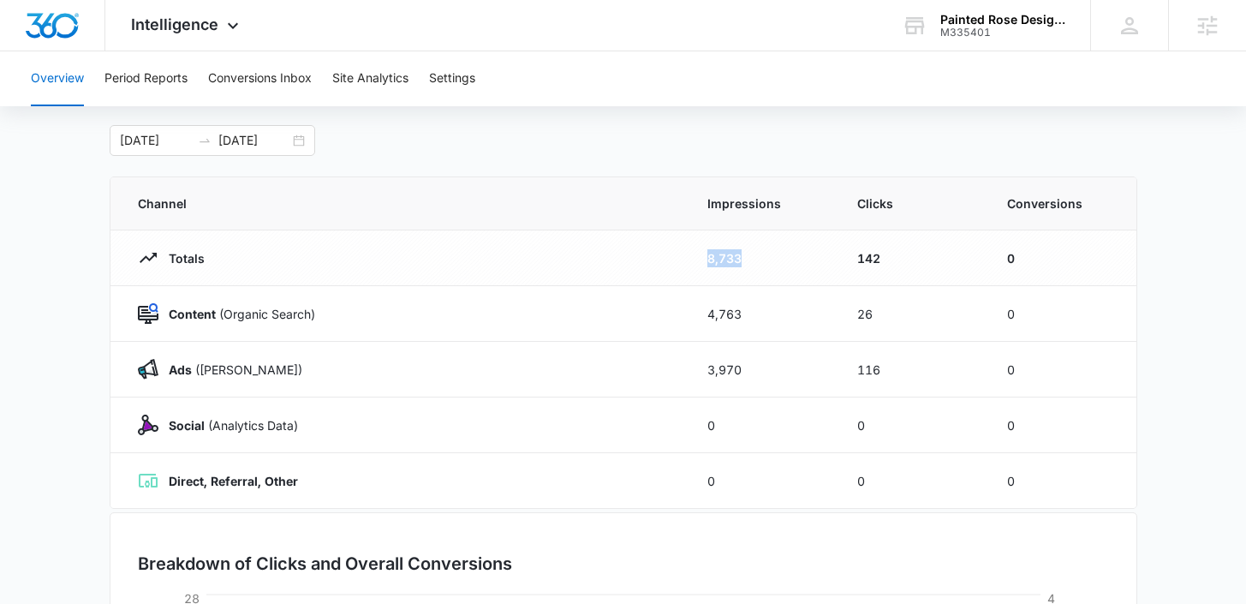
drag, startPoint x: 757, startPoint y: 255, endPoint x: 692, endPoint y: 255, distance: 65.1
click at [692, 255] on td "8,733" at bounding box center [762, 258] width 150 height 56
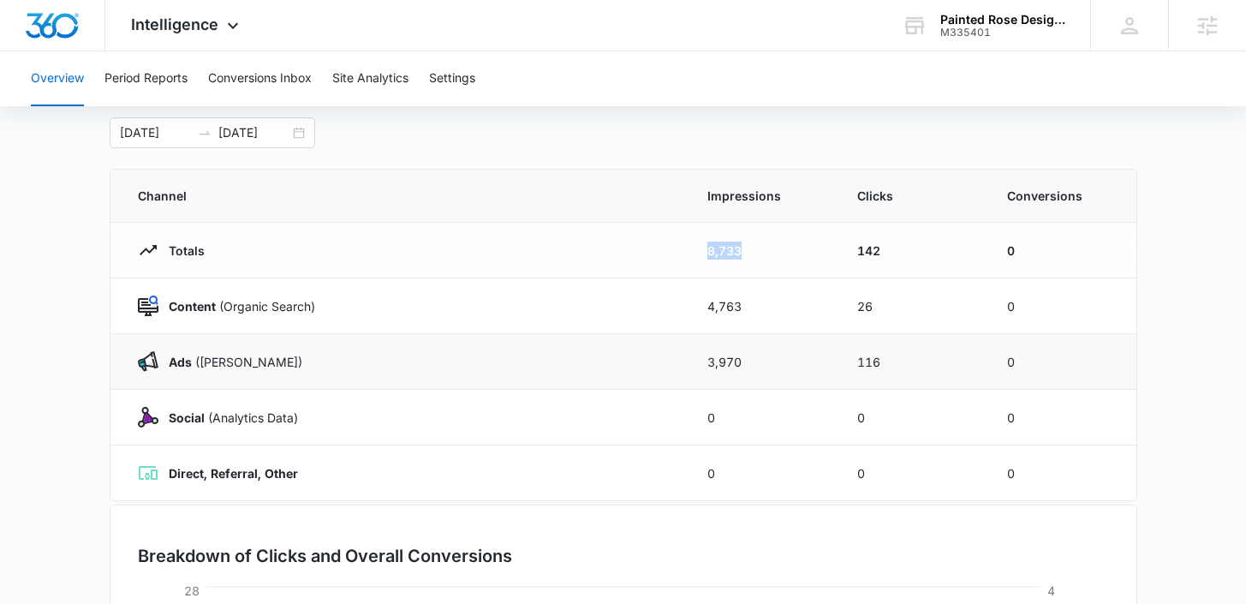
scroll to position [92, 0]
click at [814, 361] on td "3,970" at bounding box center [762, 360] width 150 height 56
drag, startPoint x: 759, startPoint y: 255, endPoint x: 695, endPoint y: 253, distance: 63.4
click at [695, 253] on td "8,733" at bounding box center [762, 249] width 150 height 56
click at [771, 265] on td "8,733" at bounding box center [762, 249] width 150 height 56
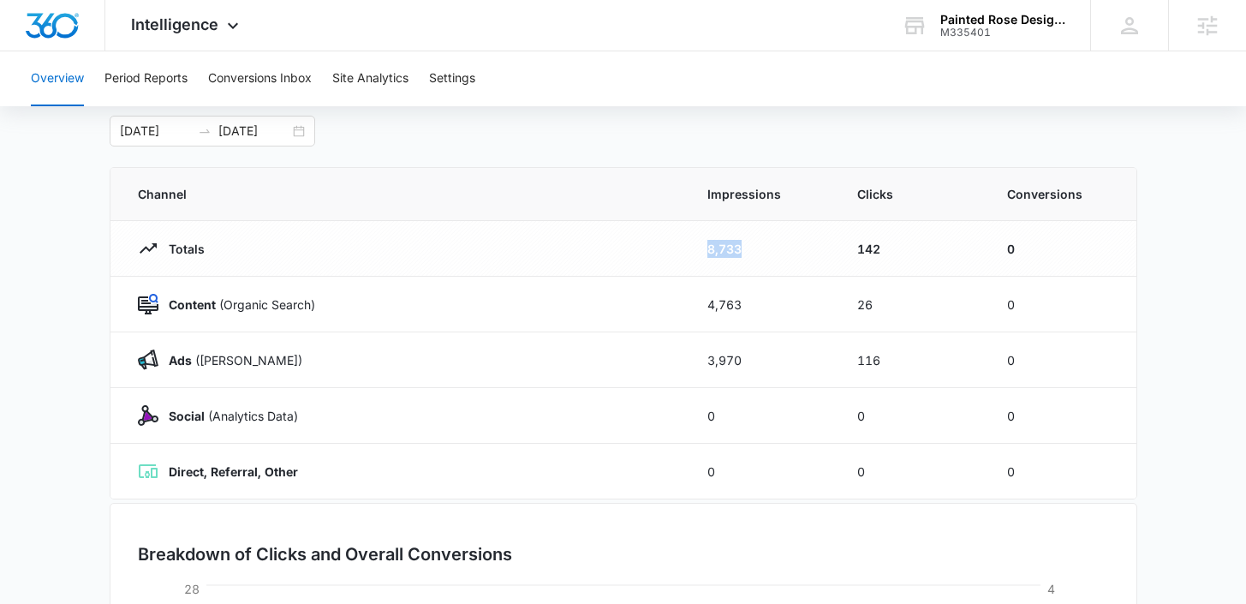
drag, startPoint x: 756, startPoint y: 240, endPoint x: 707, endPoint y: 243, distance: 49.8
click at [706, 244] on td "8,733" at bounding box center [762, 249] width 150 height 56
drag, startPoint x: 752, startPoint y: 366, endPoint x: 699, endPoint y: 365, distance: 53.1
click at [698, 365] on td "3,970" at bounding box center [762, 360] width 150 height 56
drag, startPoint x: 766, startPoint y: 297, endPoint x: 665, endPoint y: 293, distance: 100.3
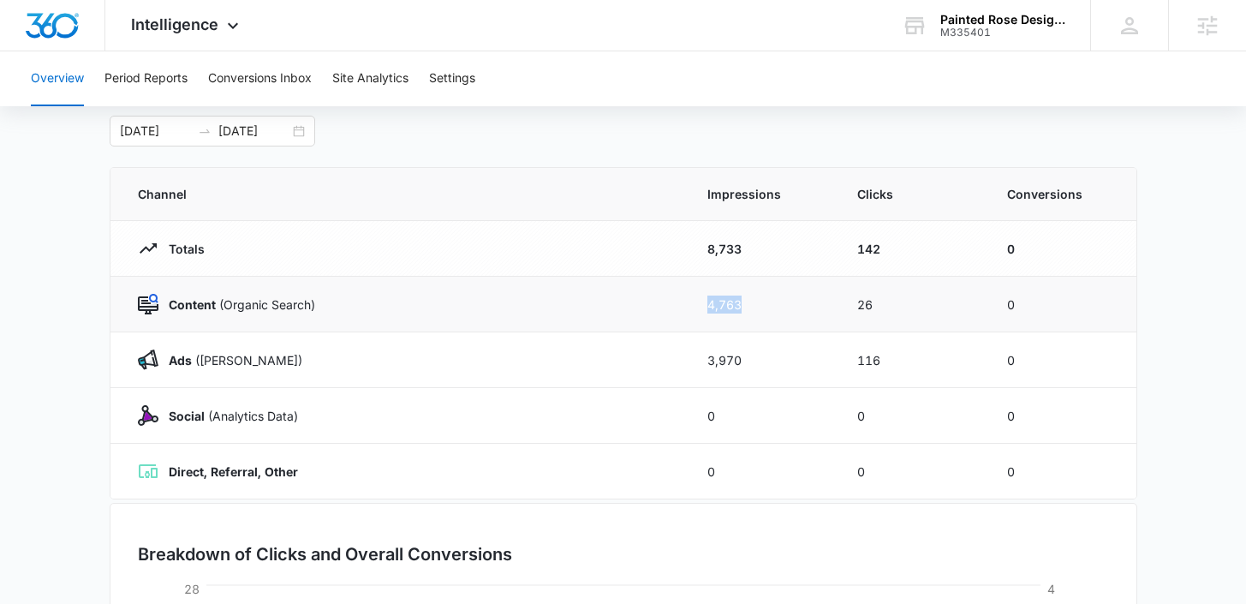
click at [665, 294] on tr "Content (Organic Search) 4,763 26 0" at bounding box center [623, 305] width 1026 height 56
click at [717, 333] on td "3,970" at bounding box center [762, 360] width 150 height 56
drag, startPoint x: 748, startPoint y: 314, endPoint x: 696, endPoint y: 311, distance: 51.5
click at [695, 311] on td "4,763" at bounding box center [762, 305] width 150 height 56
drag, startPoint x: 768, startPoint y: 349, endPoint x: 654, endPoint y: 349, distance: 113.9
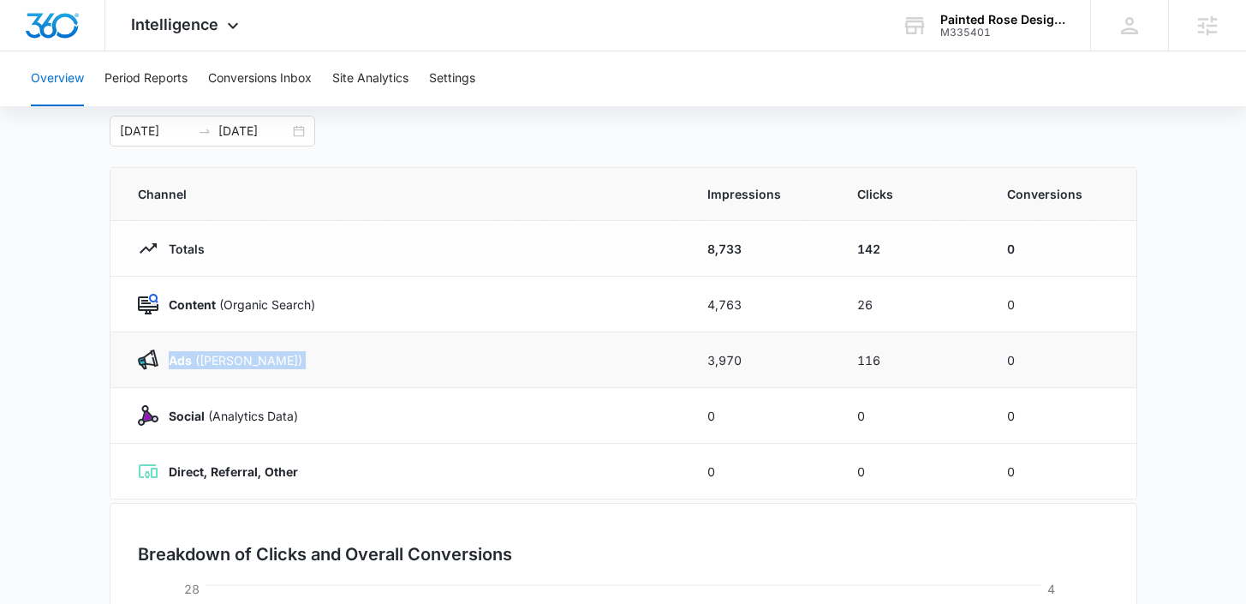
click at [653, 349] on tr "Ads (Ad Campaigns) 3,970 116 0" at bounding box center [623, 360] width 1026 height 56
drag, startPoint x: 772, startPoint y: 360, endPoint x: 719, endPoint y: 358, distance: 52.3
click at [718, 359] on td "3,970" at bounding box center [762, 360] width 150 height 56
click at [742, 361] on td "3,970" at bounding box center [762, 360] width 150 height 56
drag, startPoint x: 746, startPoint y: 361, endPoint x: 658, endPoint y: 361, distance: 88.2
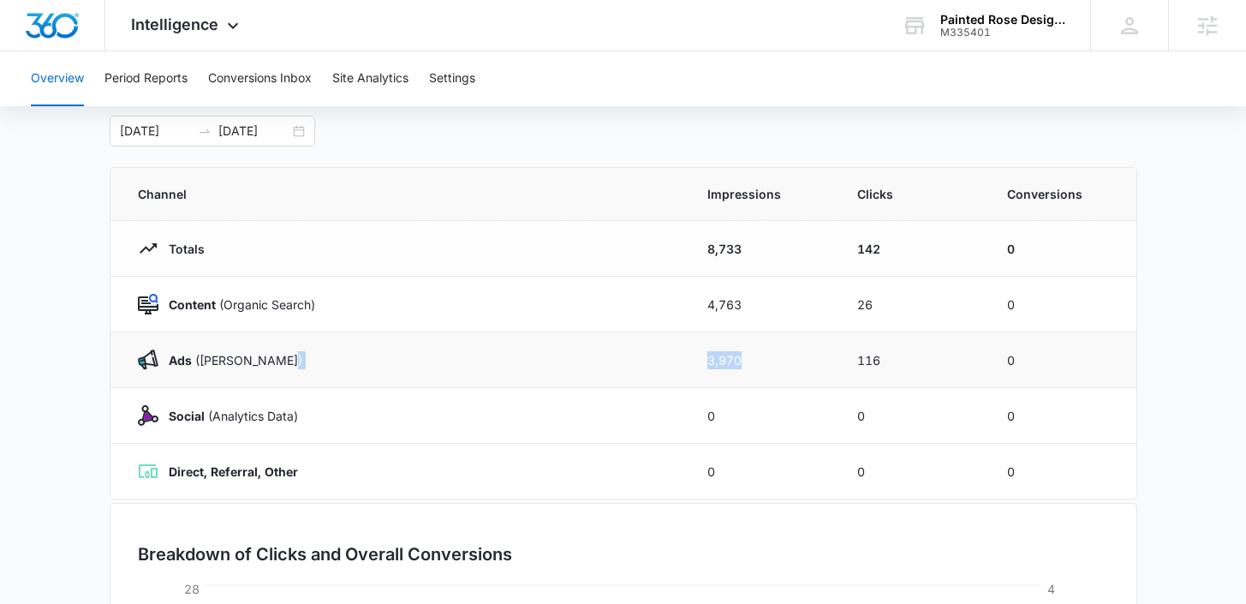
click at [658, 361] on tr "Ads (Ad Campaigns) 3,970 116 0" at bounding box center [623, 360] width 1026 height 56
drag, startPoint x: 890, startPoint y: 251, endPoint x: 842, endPoint y: 249, distance: 48.0
click at [842, 249] on td "142" at bounding box center [912, 249] width 150 height 56
drag, startPoint x: 873, startPoint y: 300, endPoint x: 846, endPoint y: 300, distance: 27.4
click at [846, 300] on td "26" at bounding box center [912, 305] width 150 height 56
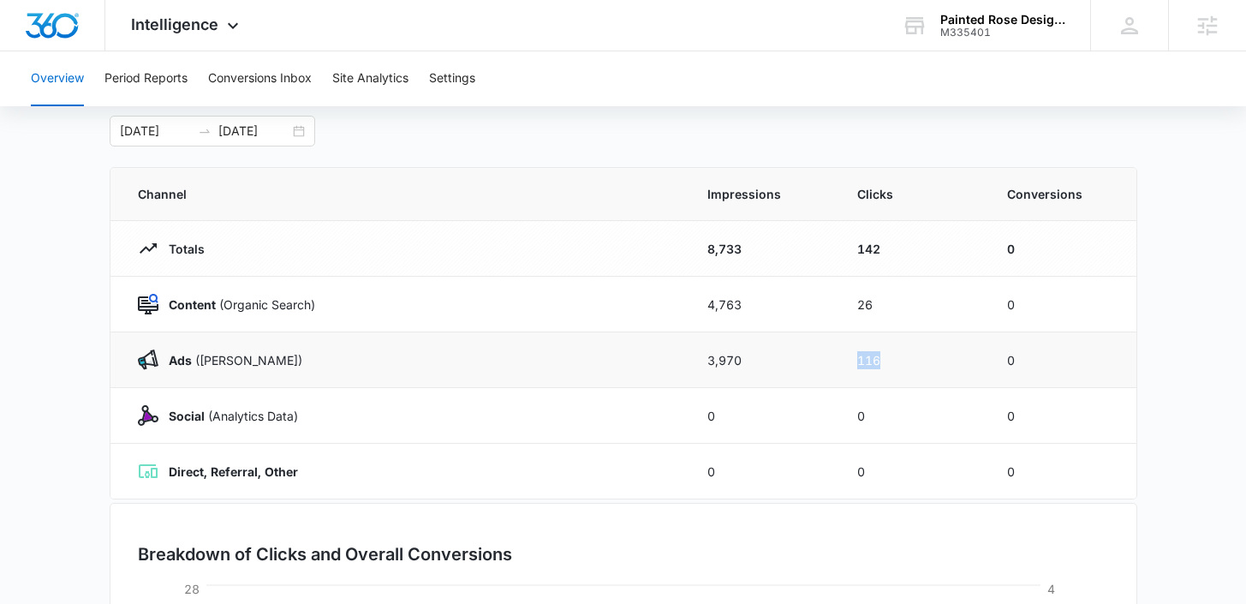
drag, startPoint x: 896, startPoint y: 367, endPoint x: 812, endPoint y: 367, distance: 83.9
click at [812, 367] on tr "Ads (Ad Campaigns) 3,970 116 0" at bounding box center [623, 360] width 1026 height 56
drag, startPoint x: 893, startPoint y: 252, endPoint x: 853, endPoint y: 245, distance: 40.8
click at [852, 245] on td "142" at bounding box center [912, 249] width 150 height 56
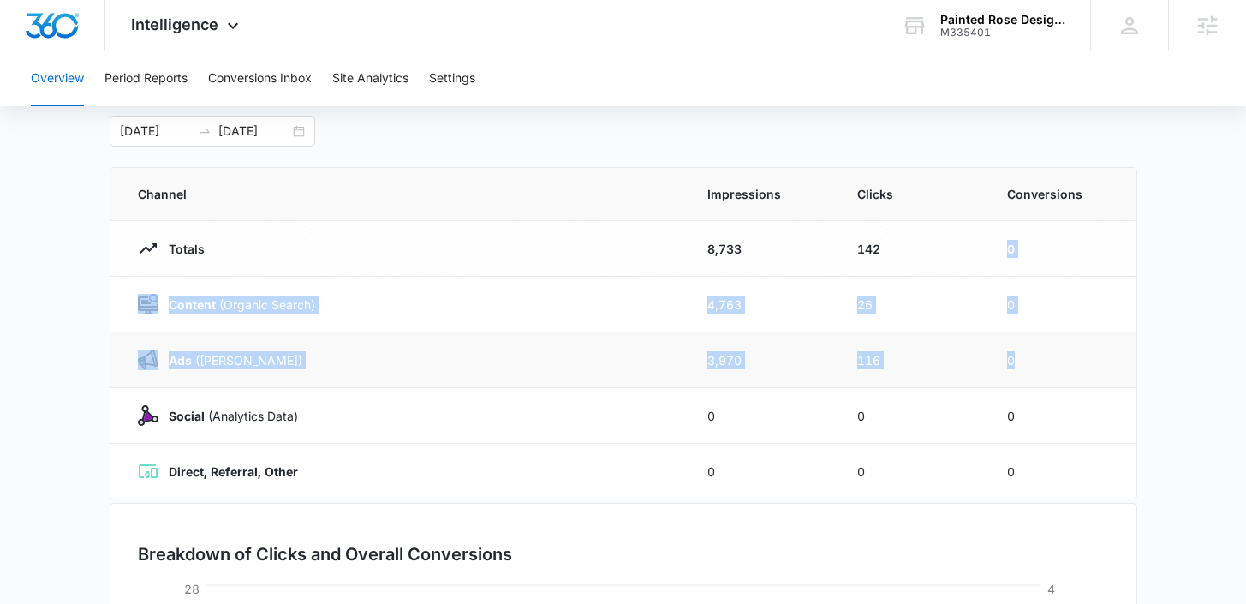
drag, startPoint x: 1005, startPoint y: 247, endPoint x: 1024, endPoint y: 357, distance: 112.2
click at [1024, 357] on tbody "Totals 8,733 142 0 Content (Organic Search) 4,763 26 0 Ads (Ad Campaigns) 3,970…" at bounding box center [623, 360] width 1026 height 278
click at [1024, 357] on td "0" at bounding box center [1062, 360] width 150 height 56
drag, startPoint x: 1005, startPoint y: 247, endPoint x: 1022, endPoint y: 361, distance: 115.3
click at [1022, 361] on tbody "Totals 8,733 142 0 Content (Organic Search) 4,763 26 0 Ads (Ad Campaigns) 3,970…" at bounding box center [623, 360] width 1026 height 278
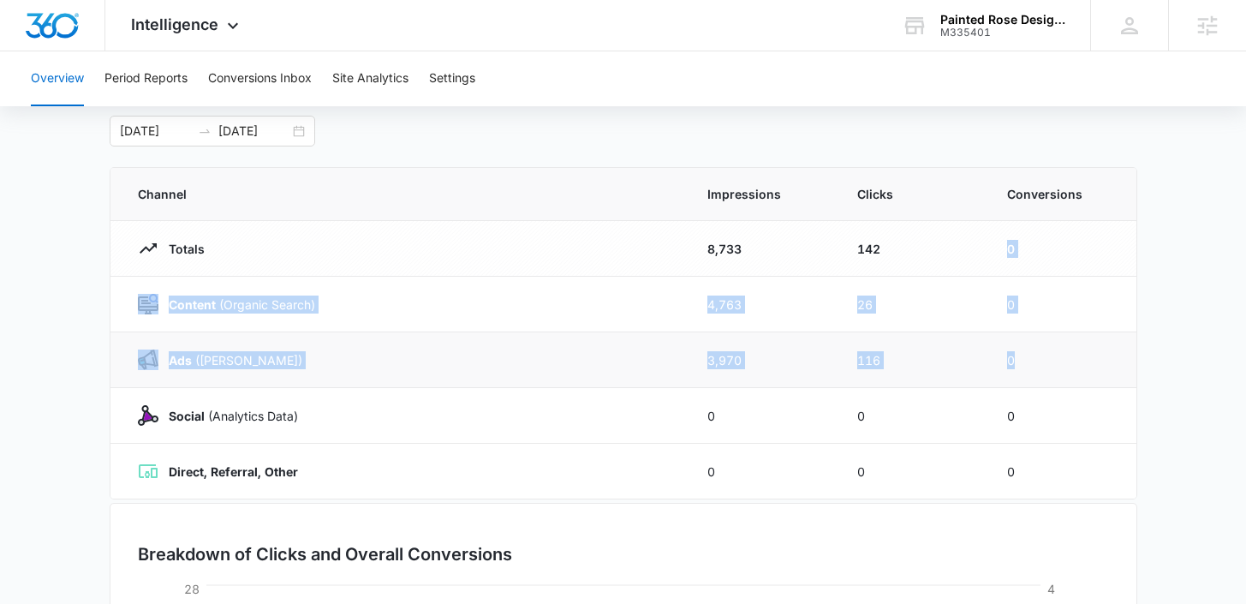
click at [1022, 361] on td "0" at bounding box center [1062, 360] width 150 height 56
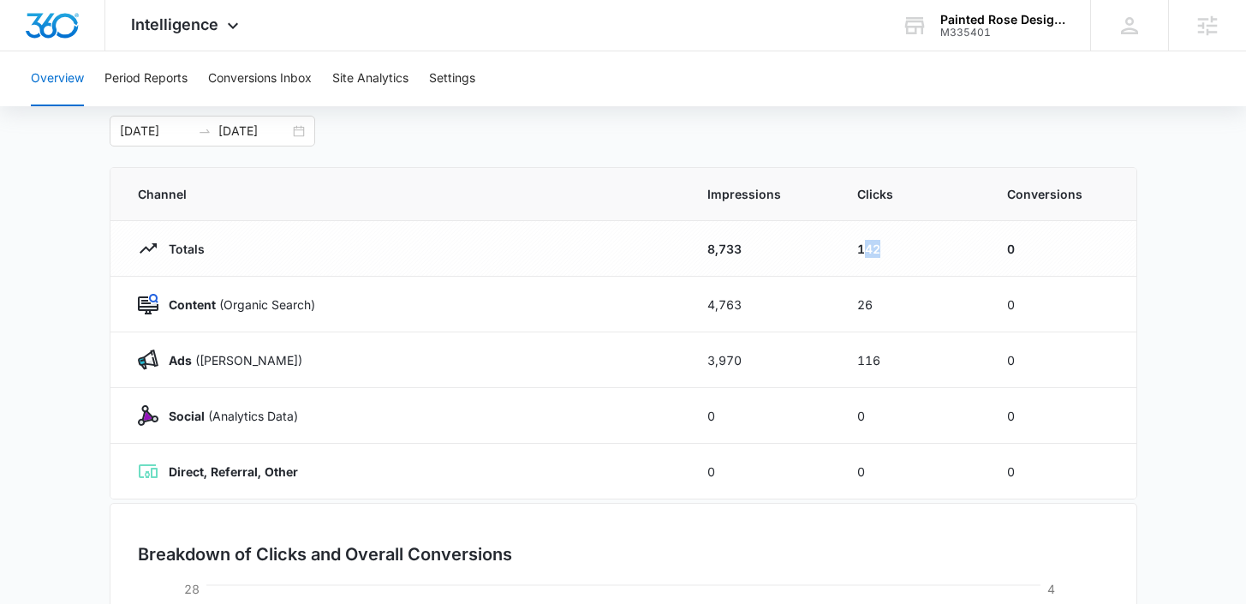
drag, startPoint x: 884, startPoint y: 252, endPoint x: 861, endPoint y: 252, distance: 23.1
click at [861, 252] on td "142" at bounding box center [912, 249] width 150 height 56
click at [158, 39] on div "Intelligence Apps Reputation Forms CRM Email Social POS Content Ads Intelligenc…" at bounding box center [187, 25] width 164 height 51
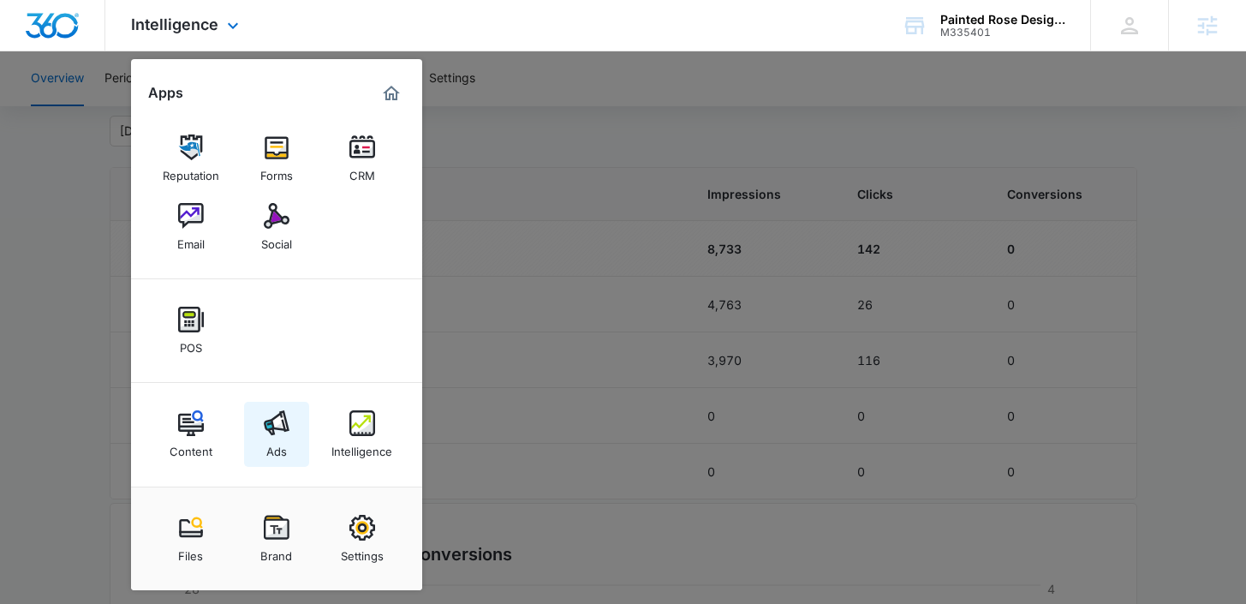
click at [285, 421] on img at bounding box center [277, 423] width 26 height 26
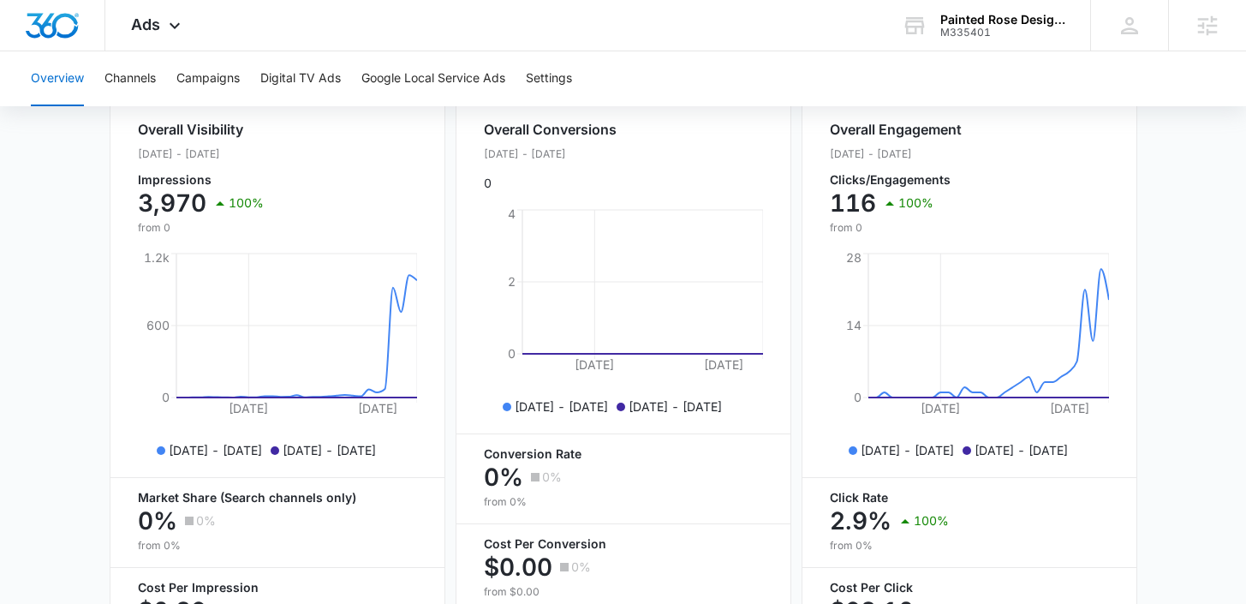
scroll to position [674, 0]
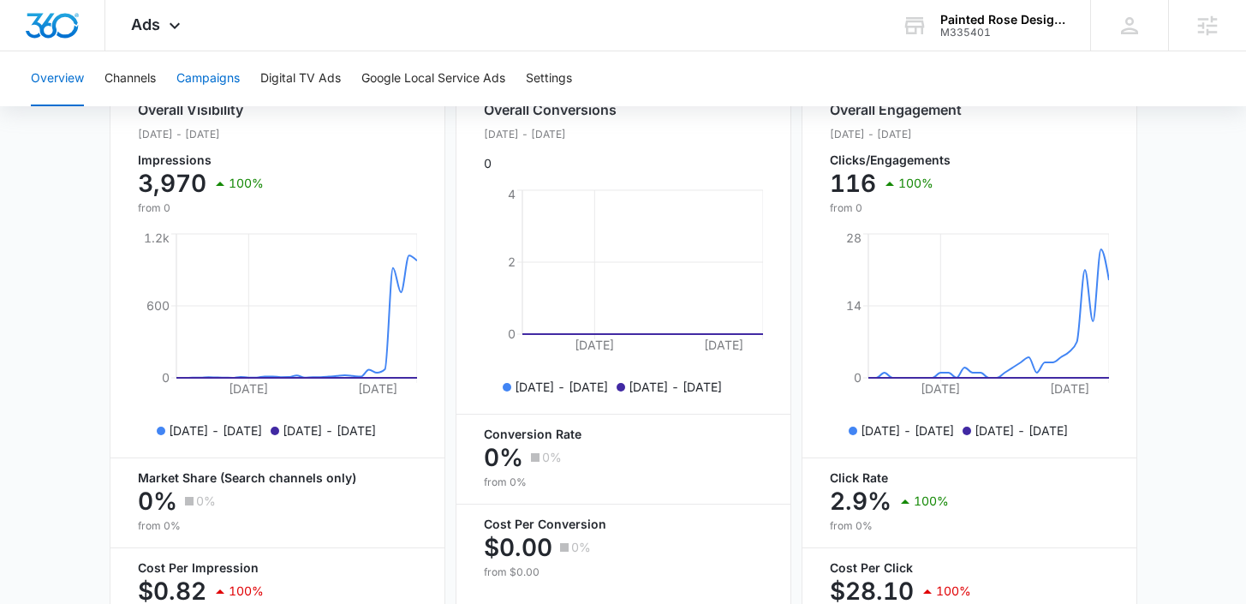
click at [212, 84] on button "Campaigns" at bounding box center [207, 78] width 63 height 55
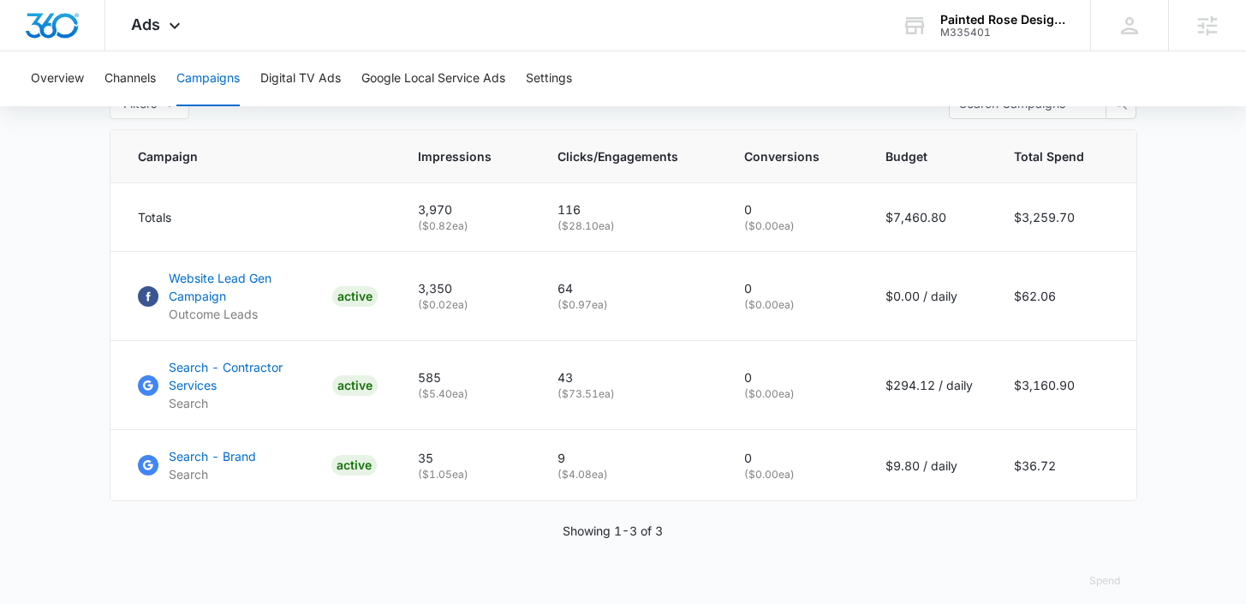
scroll to position [719, 0]
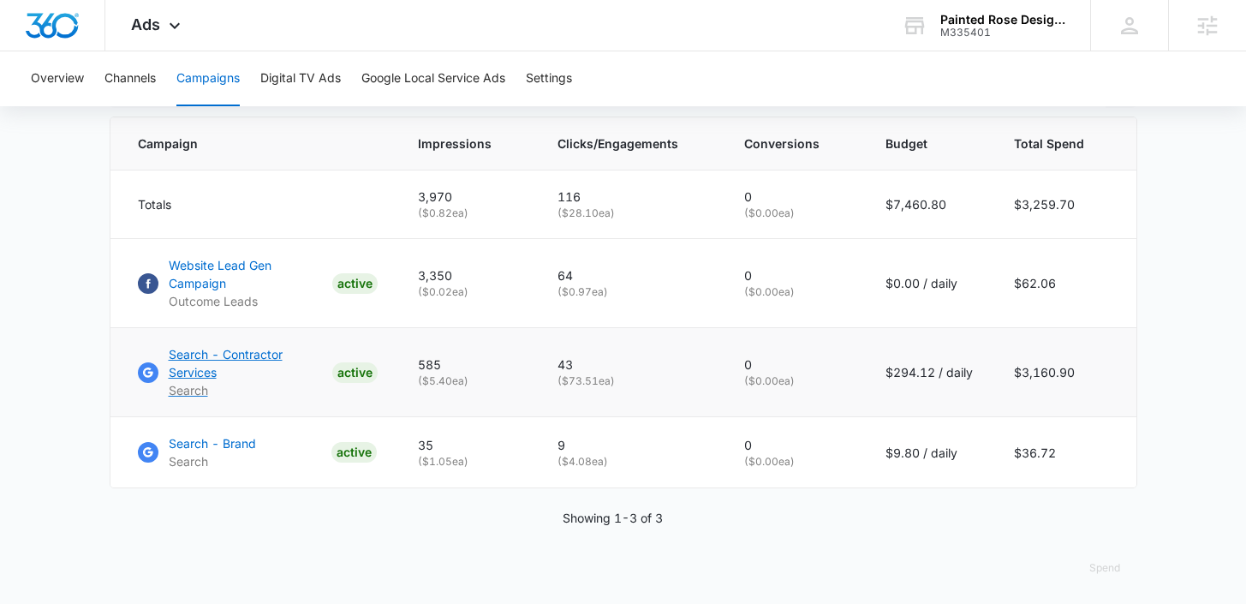
click at [203, 360] on p "Search - Contractor Services" at bounding box center [247, 363] width 157 height 36
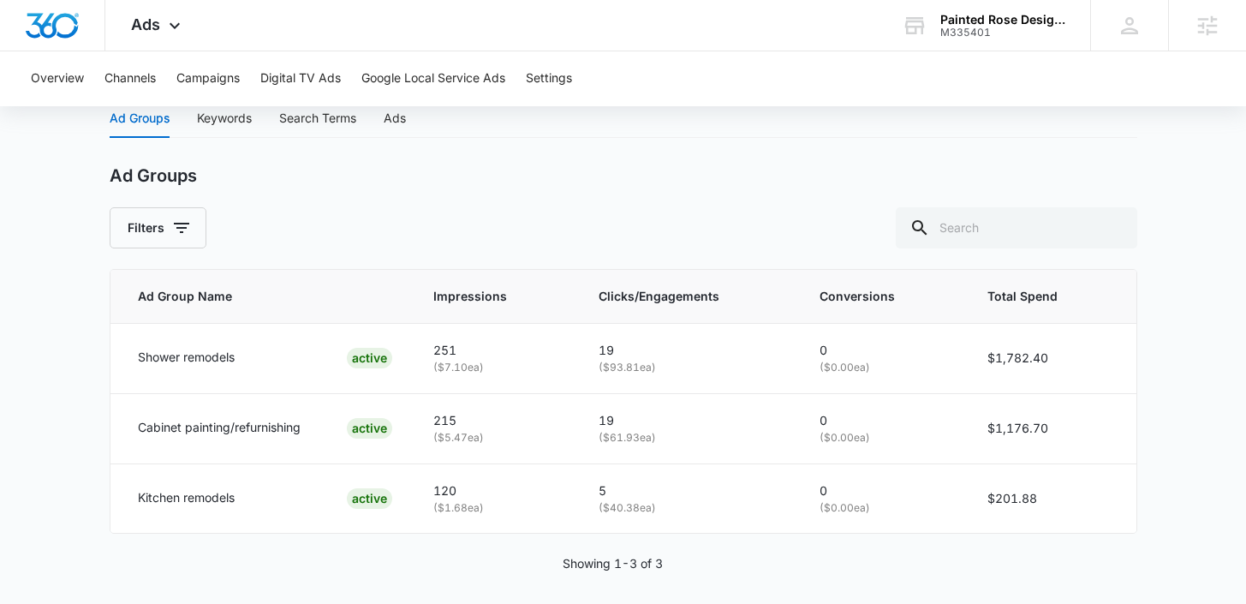
scroll to position [725, 0]
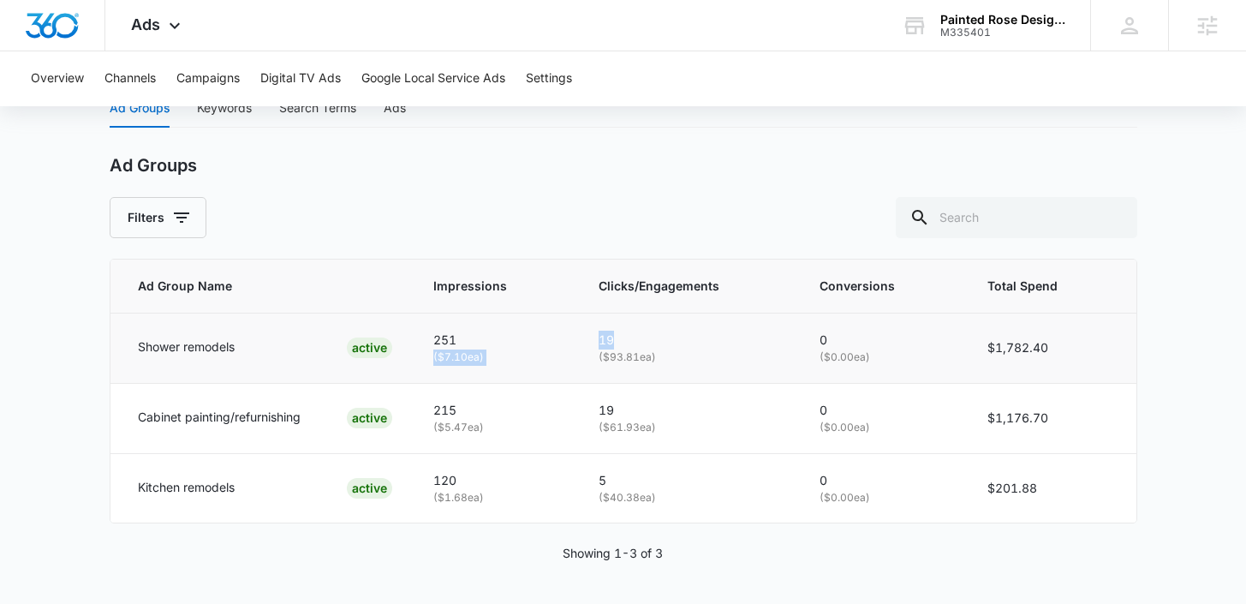
drag, startPoint x: 639, startPoint y: 341, endPoint x: 551, endPoint y: 341, distance: 88.2
click at [551, 341] on tr "Shower remodels ACTIVE 251 ( $7.10 ea) 19 ( $93.81 ea) 0 ( $0.00 ea) $1,782.40" at bounding box center [623, 348] width 1026 height 70
drag, startPoint x: 629, startPoint y: 411, endPoint x: 579, endPoint y: 411, distance: 49.7
click at [579, 411] on tr "Cabinet painting/refurnishing ACTIVE 215 ( $5.47 ea) 19 ( $61.93 ea) 0 ( $0.00 …" at bounding box center [623, 418] width 1026 height 70
drag, startPoint x: 260, startPoint y: 349, endPoint x: 146, endPoint y: 349, distance: 113.9
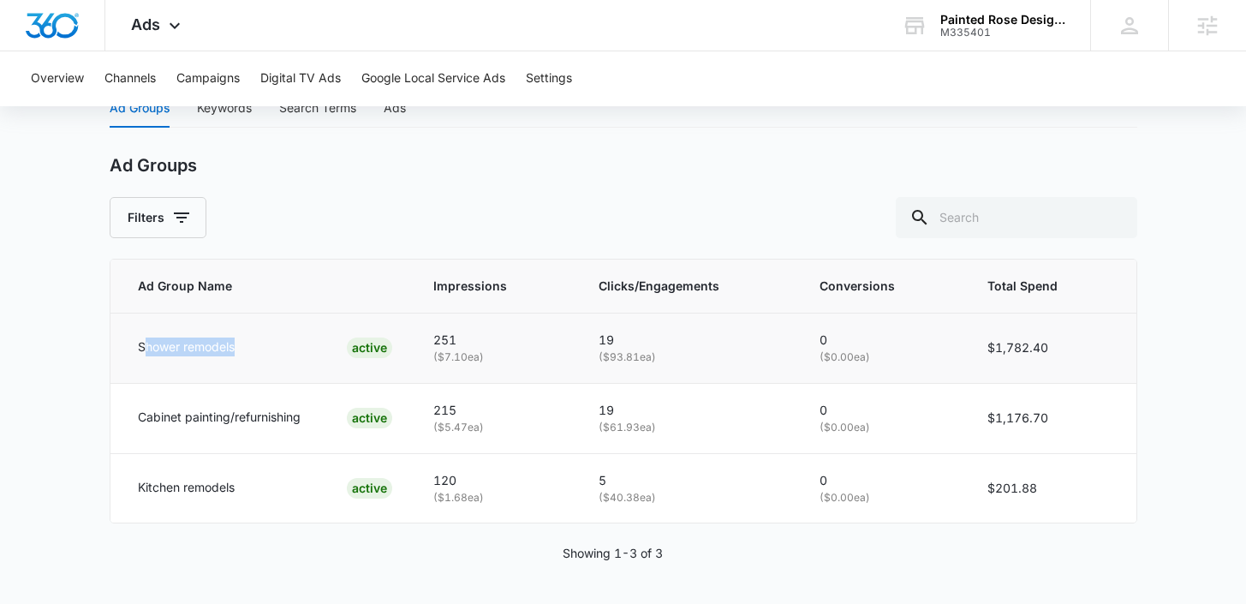
click at [146, 349] on div "Shower remodels ACTIVE" at bounding box center [265, 347] width 255 height 21
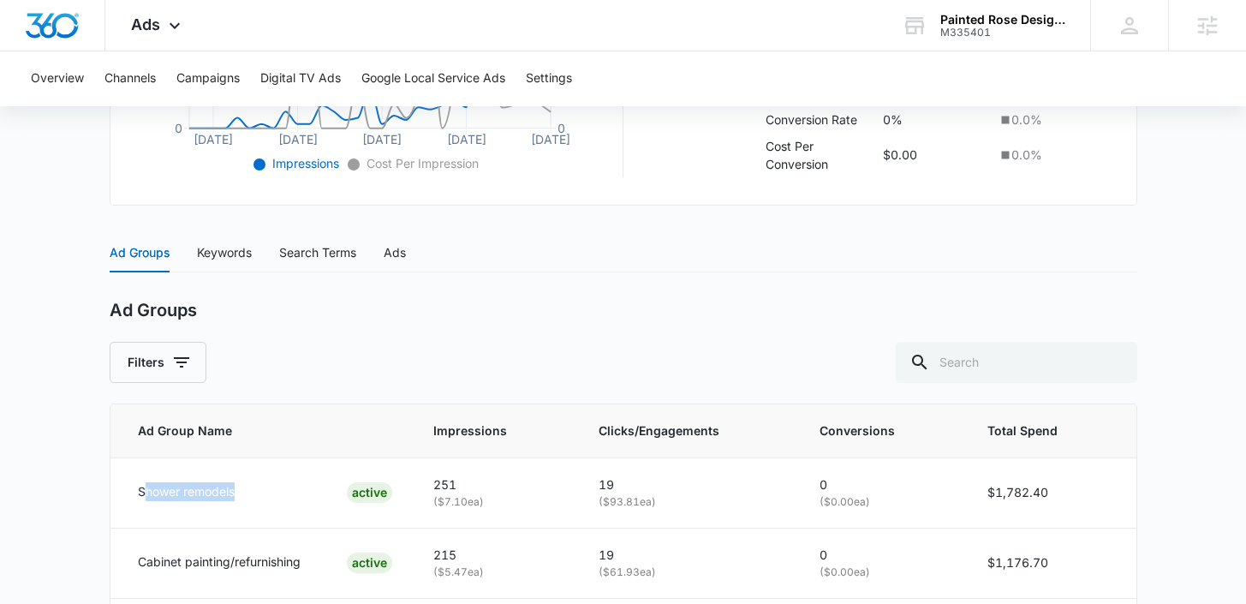
scroll to position [577, 0]
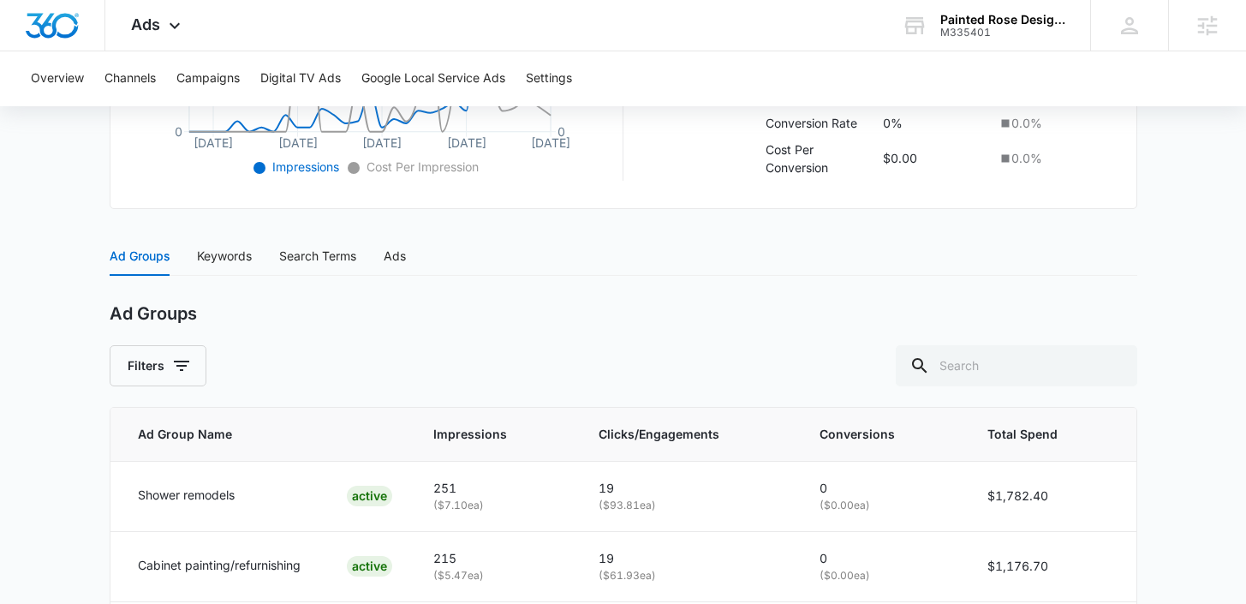
click at [365, 245] on div "Ad Groups Keywords Search Terms Ads" at bounding box center [258, 255] width 296 height 39
click at [334, 248] on div "Search Terms" at bounding box center [317, 256] width 77 height 19
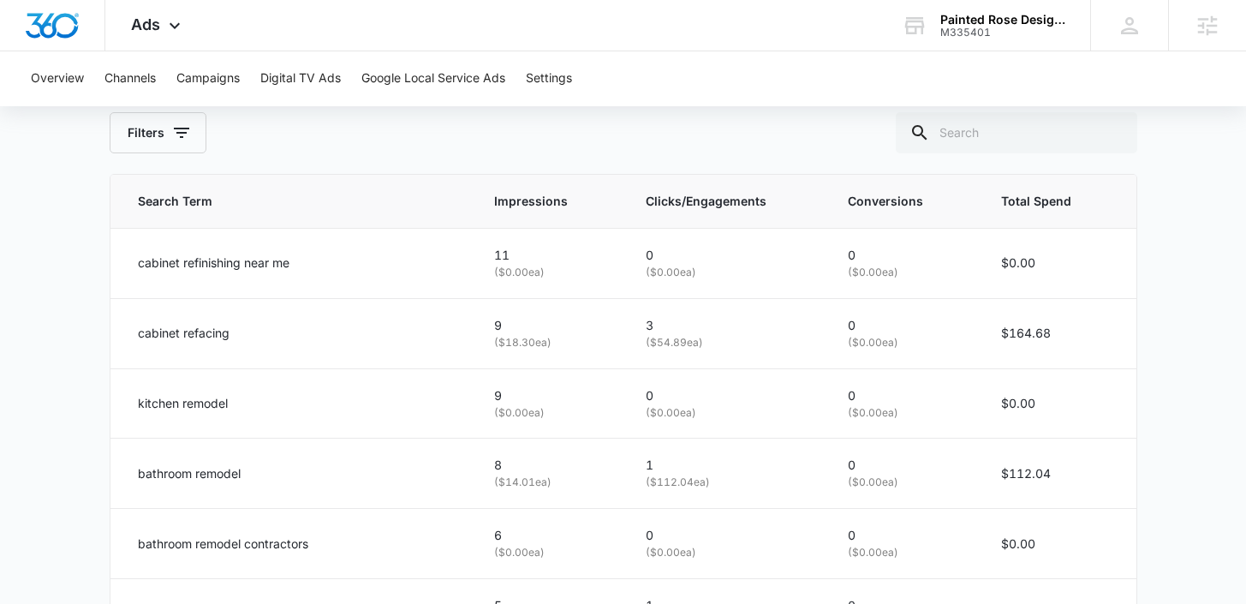
scroll to position [828, 0]
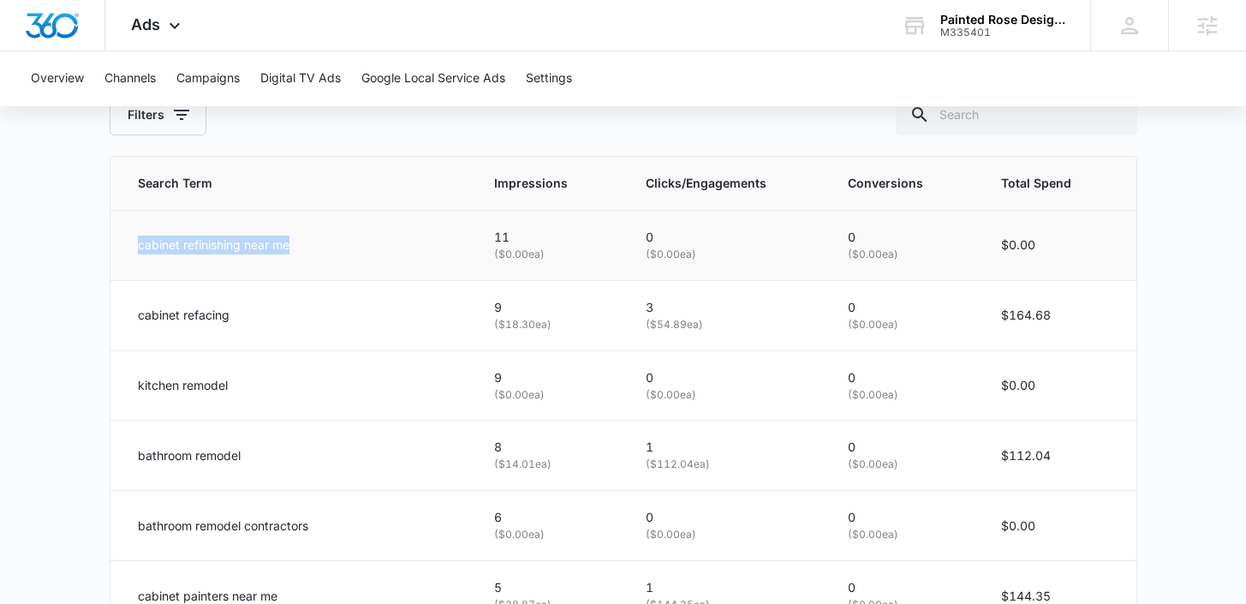
drag, startPoint x: 313, startPoint y: 246, endPoint x: 128, endPoint y: 249, distance: 184.2
click at [128, 249] on td "cabinet refinishing near me" at bounding box center [291, 245] width 363 height 70
drag, startPoint x: 256, startPoint y: 318, endPoint x: 130, endPoint y: 320, distance: 125.9
click at [130, 320] on td "cabinet refacing" at bounding box center [291, 315] width 363 height 70
drag, startPoint x: 233, startPoint y: 384, endPoint x: 130, endPoint y: 384, distance: 102.8
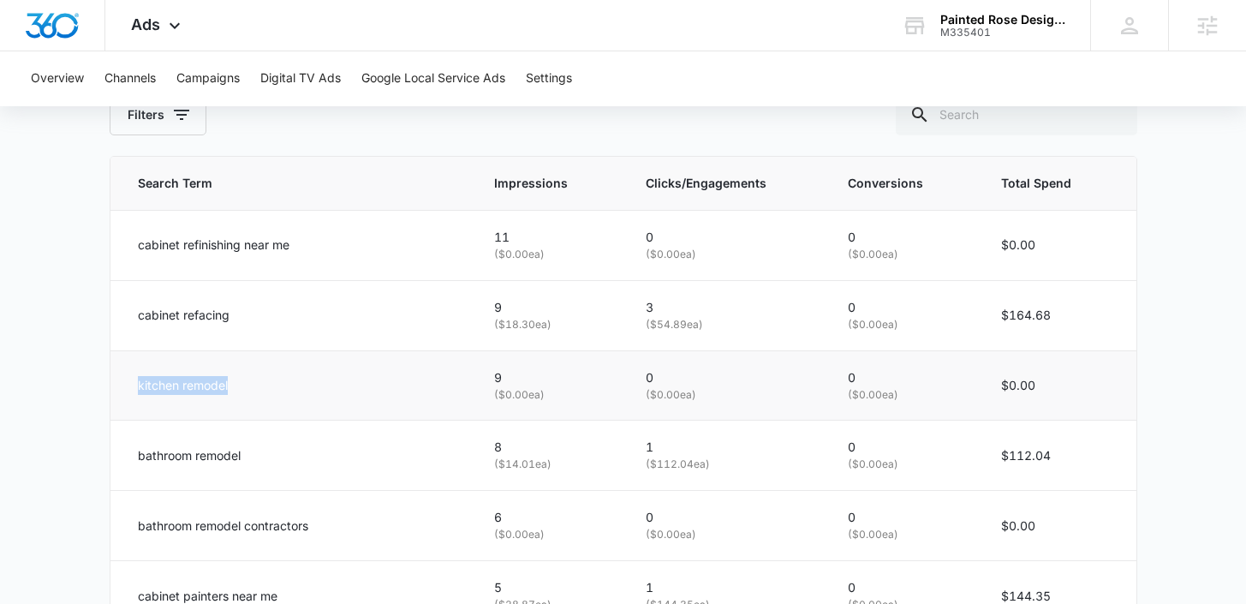
click at [132, 384] on td "kitchen remodel" at bounding box center [291, 385] width 363 height 70
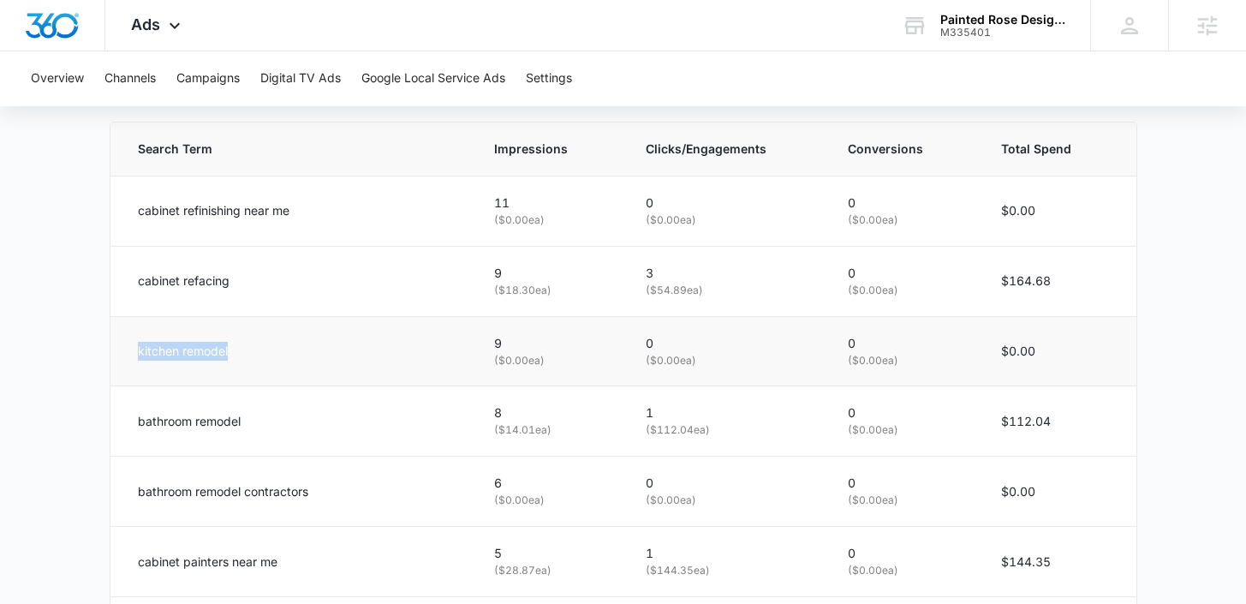
scroll to position [864, 0]
click at [180, 33] on icon at bounding box center [174, 30] width 21 height 21
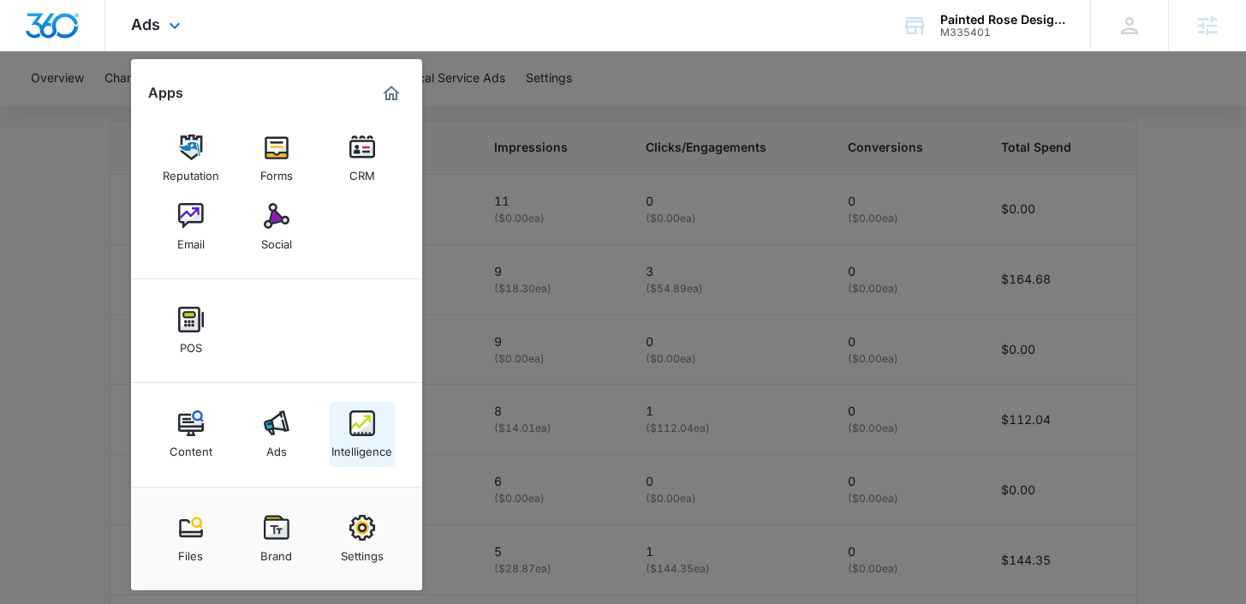
click at [346, 442] on div "Intelligence" at bounding box center [361, 447] width 61 height 22
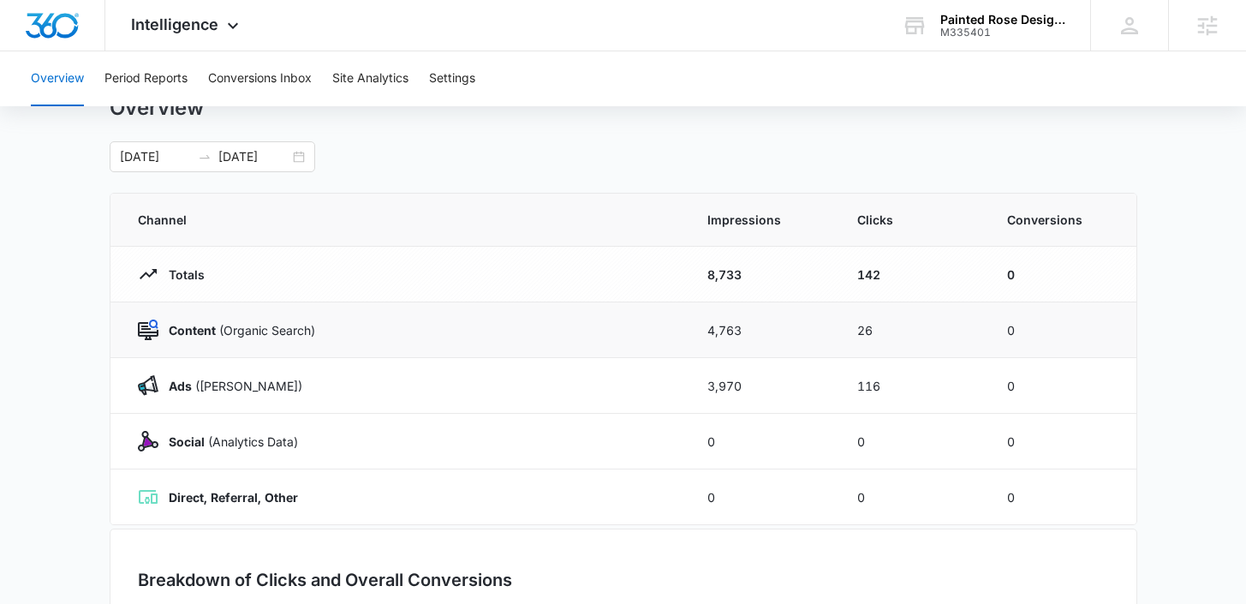
scroll to position [46, 0]
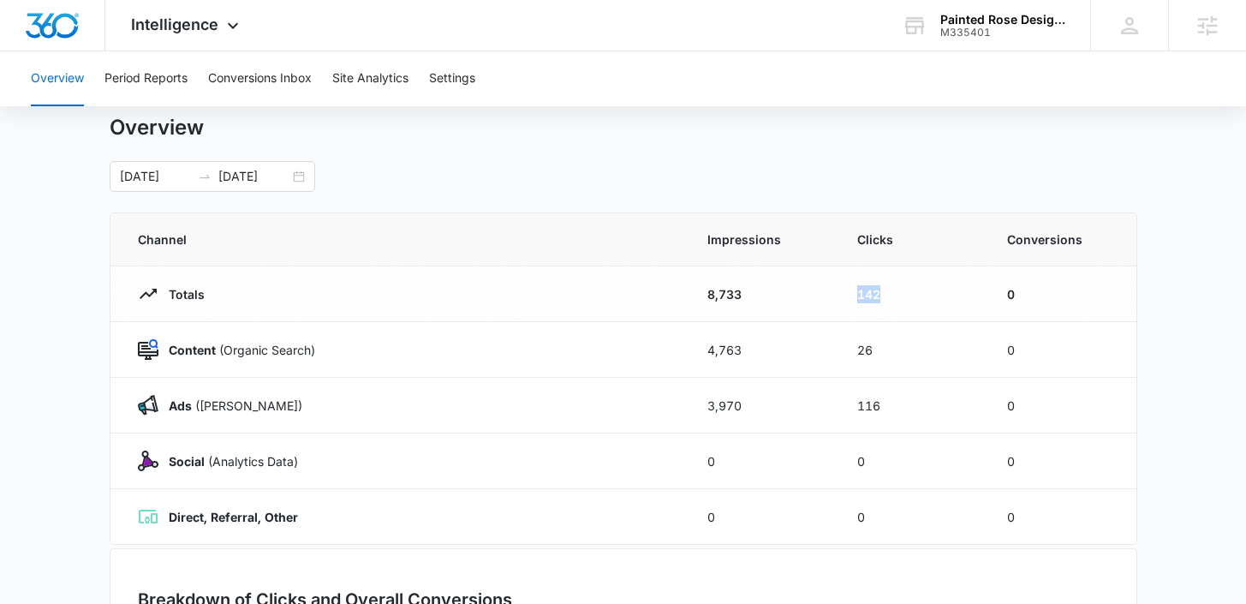
drag, startPoint x: 891, startPoint y: 298, endPoint x: 854, endPoint y: 297, distance: 36.8
click at [853, 297] on td "142" at bounding box center [912, 294] width 150 height 56
click at [154, 21] on span "Intelligence" at bounding box center [174, 24] width 87 height 18
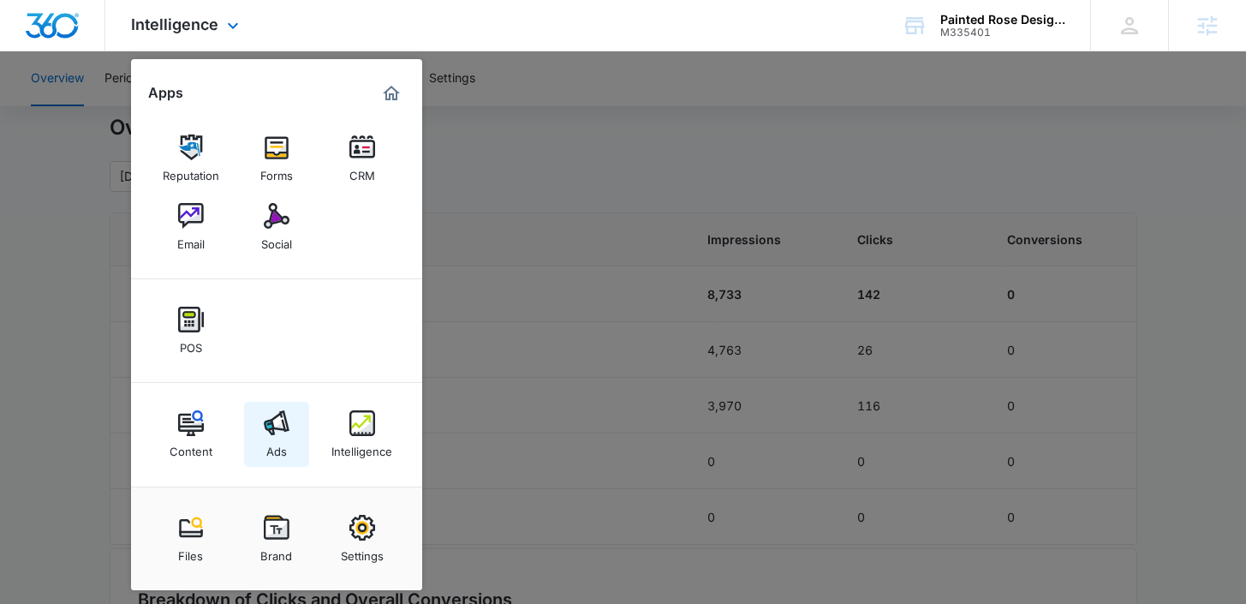
click at [287, 434] on img at bounding box center [277, 423] width 26 height 26
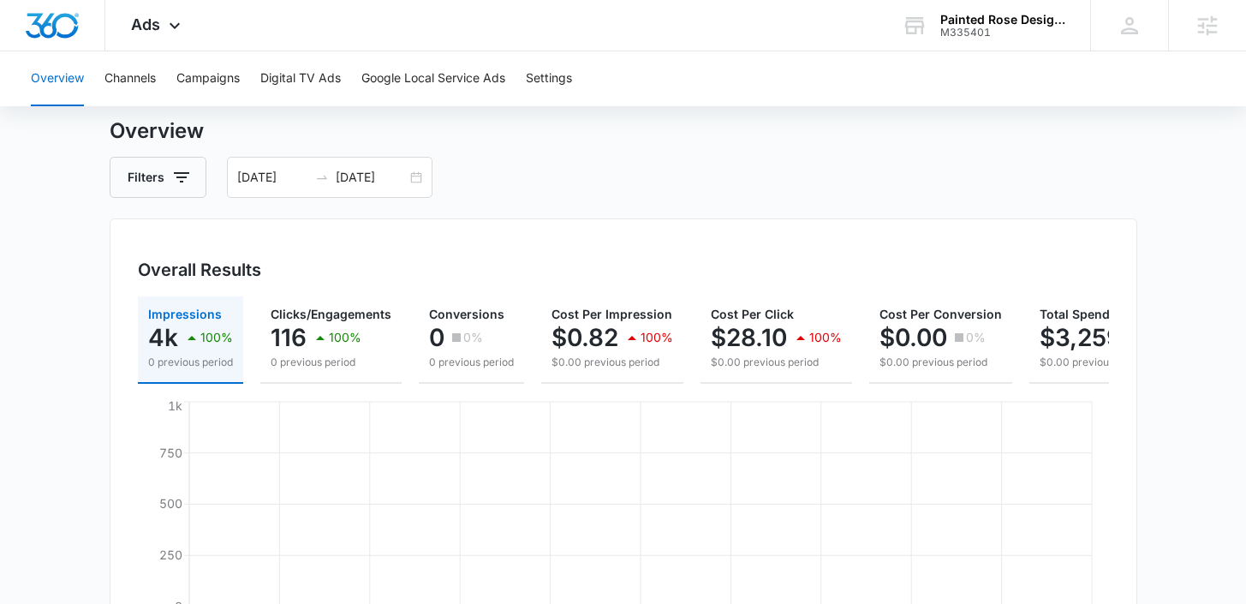
scroll to position [54, 0]
